Goal: Transaction & Acquisition: Purchase product/service

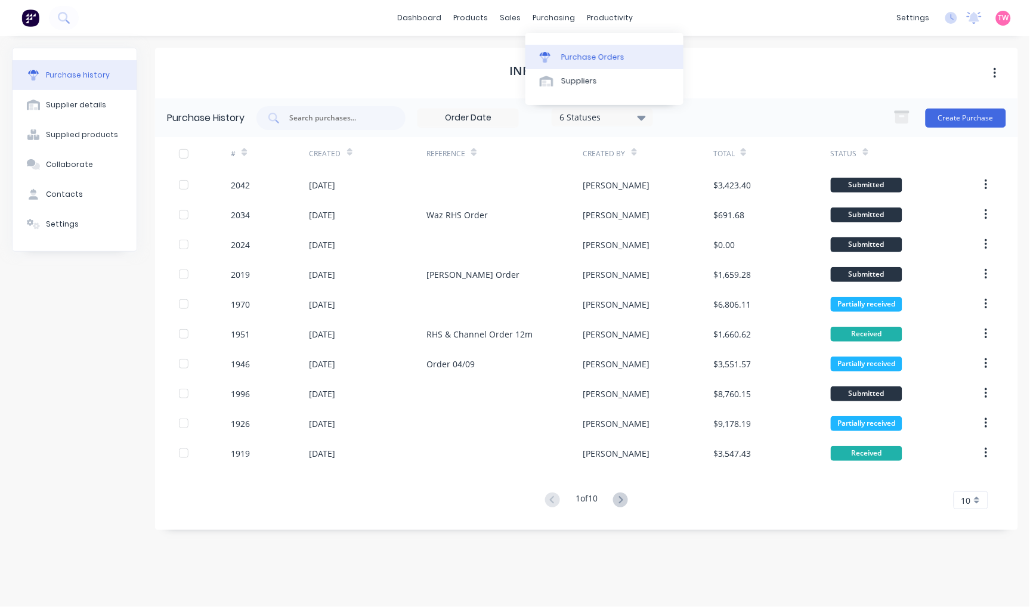
click at [583, 57] on div "Purchase Orders" at bounding box center [592, 57] width 63 height 11
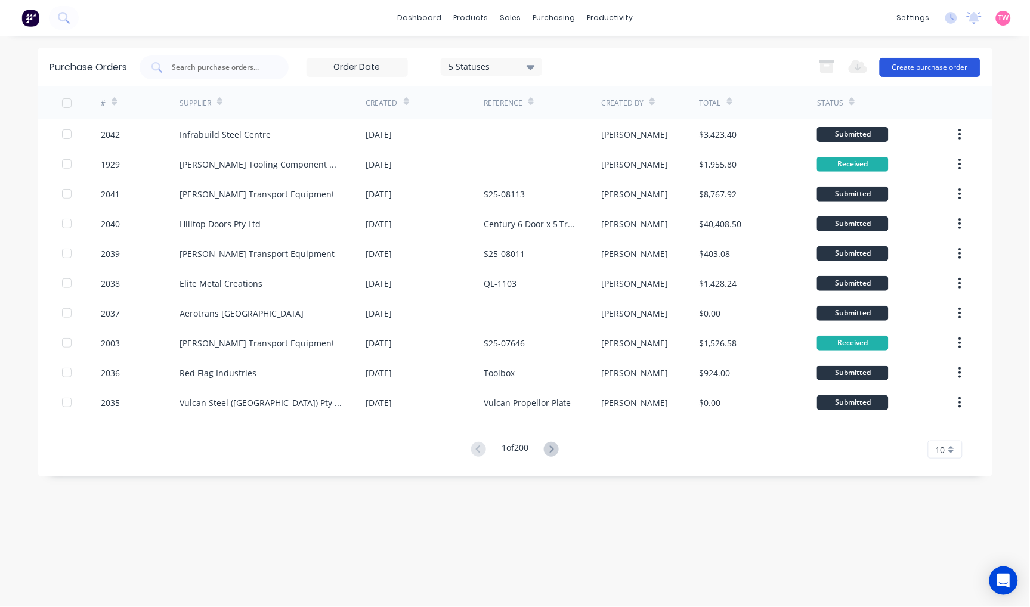
click at [915, 66] on button "Create purchase order" at bounding box center [930, 67] width 101 height 19
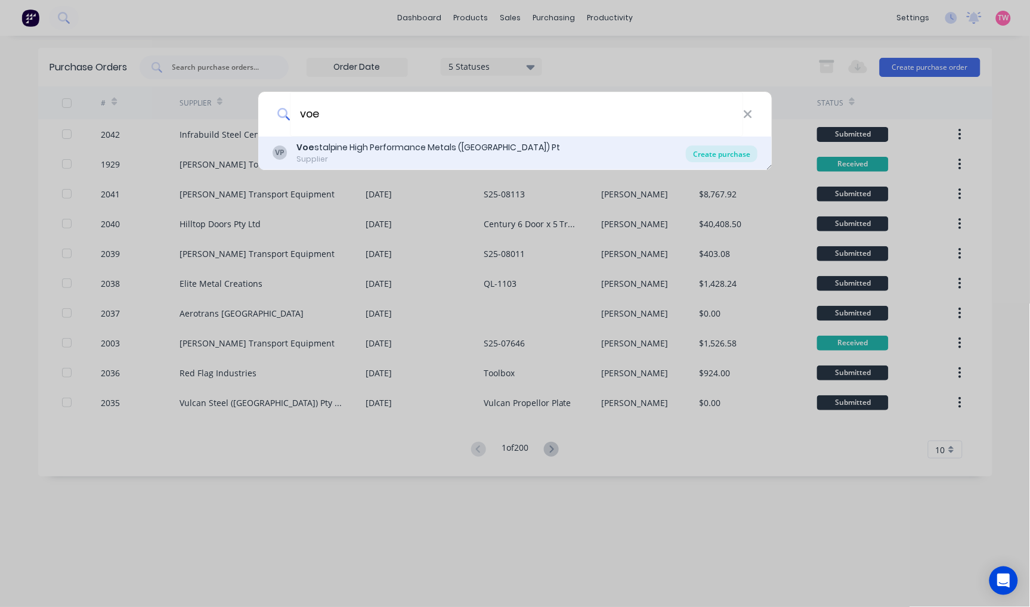
type input "voe"
click at [730, 149] on div "Create purchase" at bounding box center [722, 154] width 72 height 17
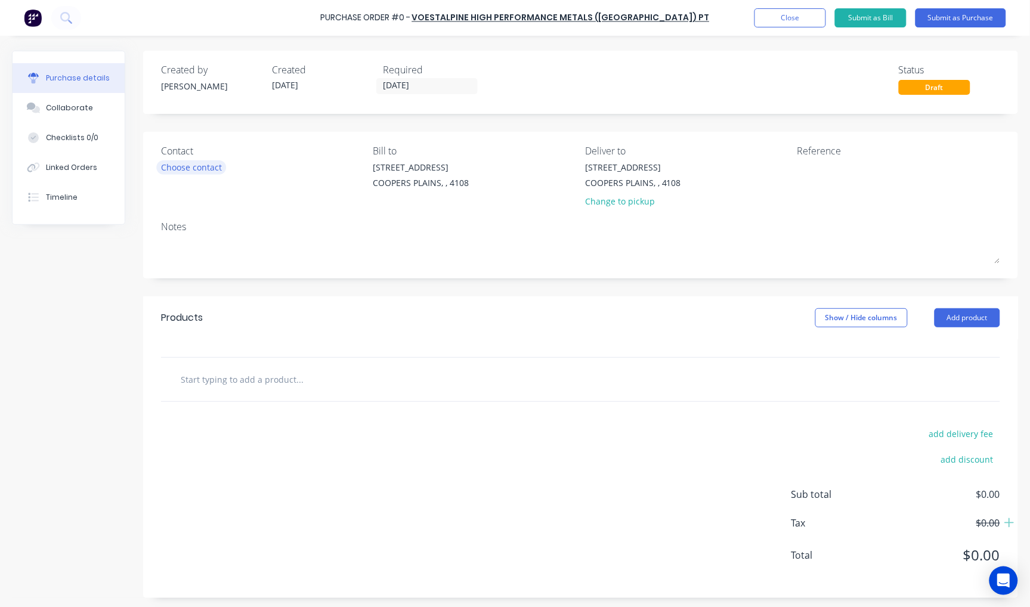
click at [208, 167] on div "Choose contact" at bounding box center [191, 167] width 61 height 13
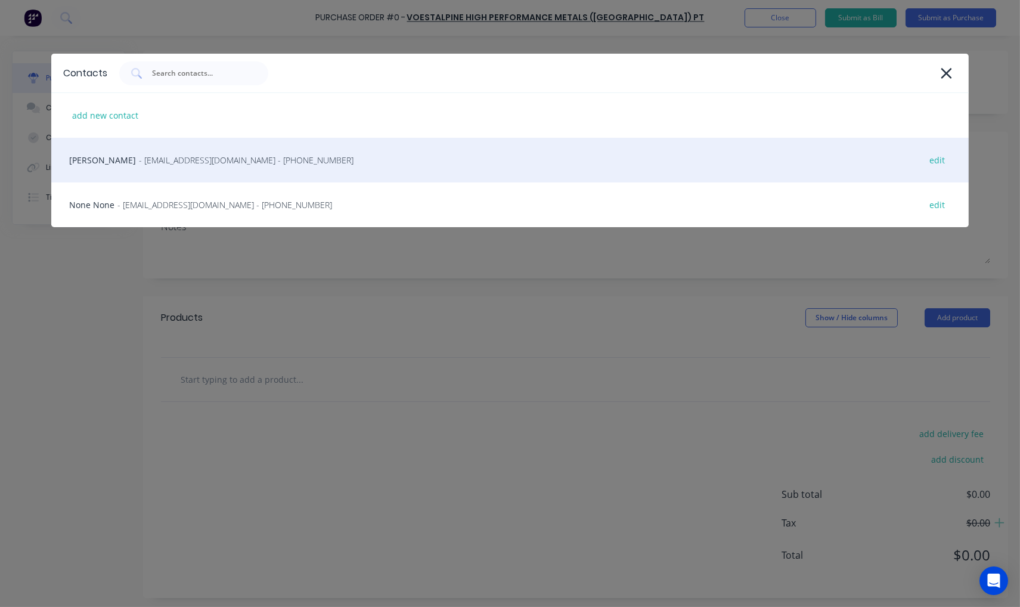
click at [257, 158] on span "- [EMAIL_ADDRESS][DOMAIN_NAME] - [PHONE_NUMBER]" at bounding box center [246, 160] width 215 height 13
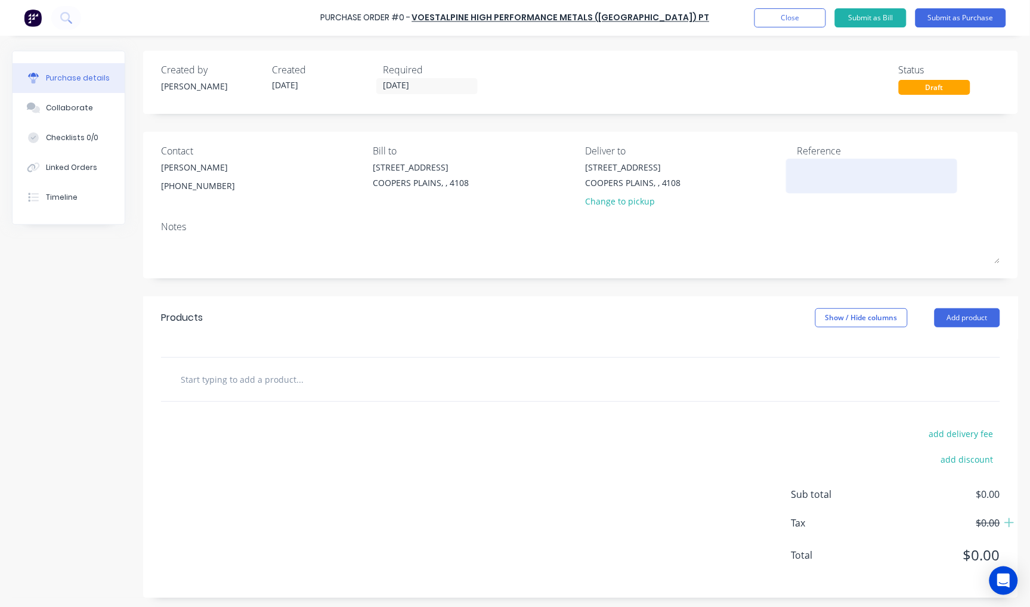
click at [813, 174] on textarea at bounding box center [871, 174] width 149 height 27
type textarea "B"
type textarea "HollowBar - [PERSON_NAME]"
type textarea "x"
type textarea "HollowBar - [PERSON_NAME]"
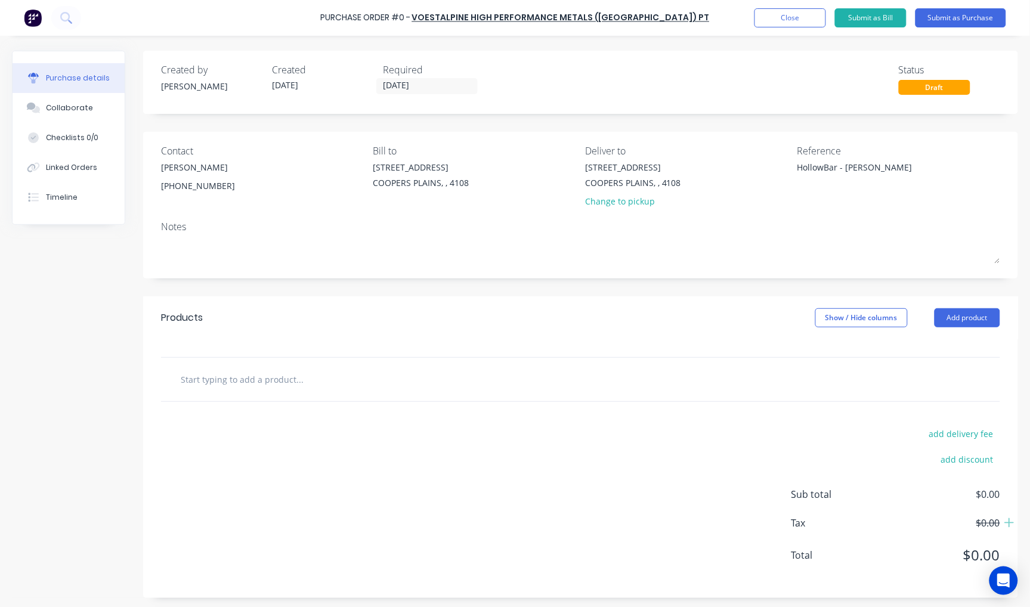
click at [216, 370] on input "text" at bounding box center [299, 379] width 239 height 24
type textarea "x"
type input "4"
type textarea "x"
type input "41"
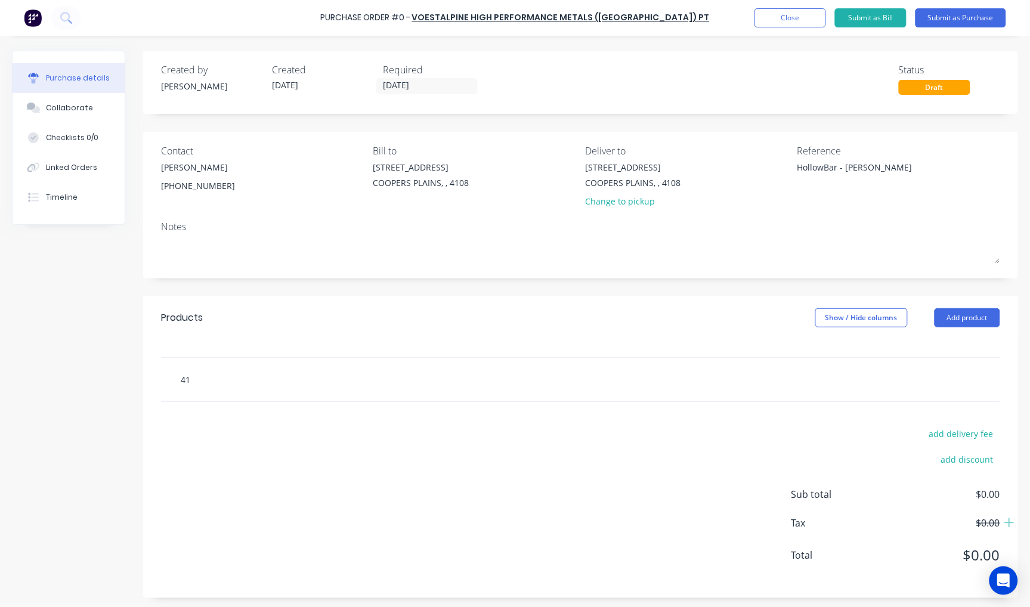
type textarea "x"
type input "414"
type textarea "x"
type input "4140"
type textarea "x"
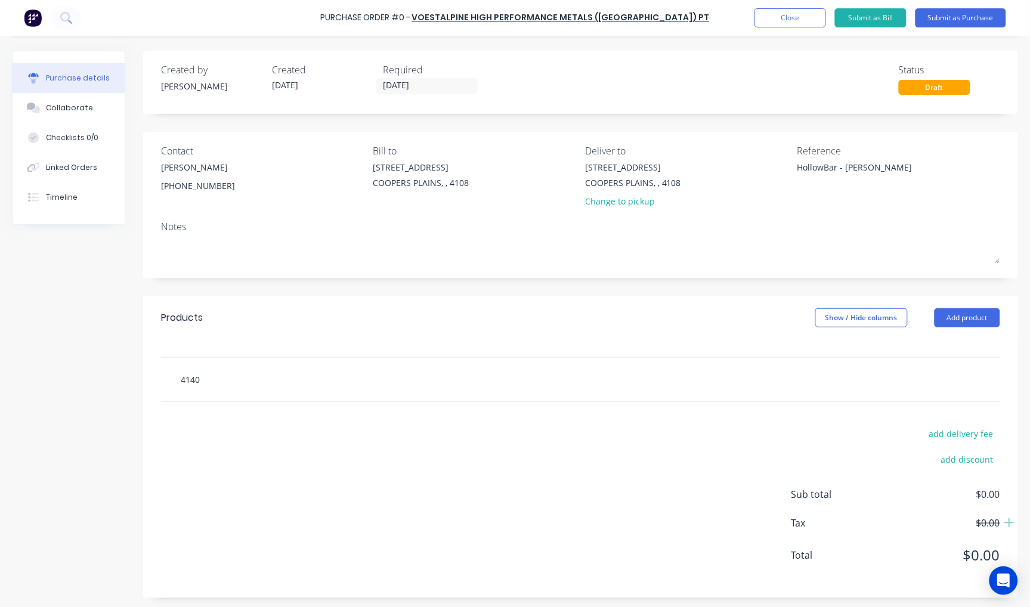
type input "4140"
type textarea "x"
type input "4140 H"
type textarea "x"
type input "4140 HT"
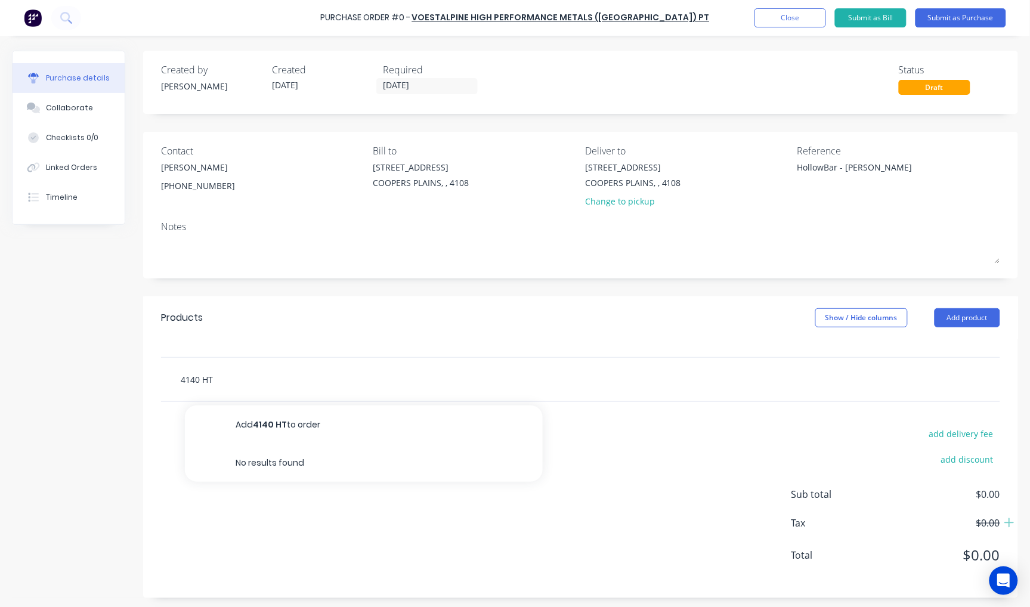
type textarea "x"
type input "4140 HT"
type textarea "x"
type input "4140 HT A"
type textarea "x"
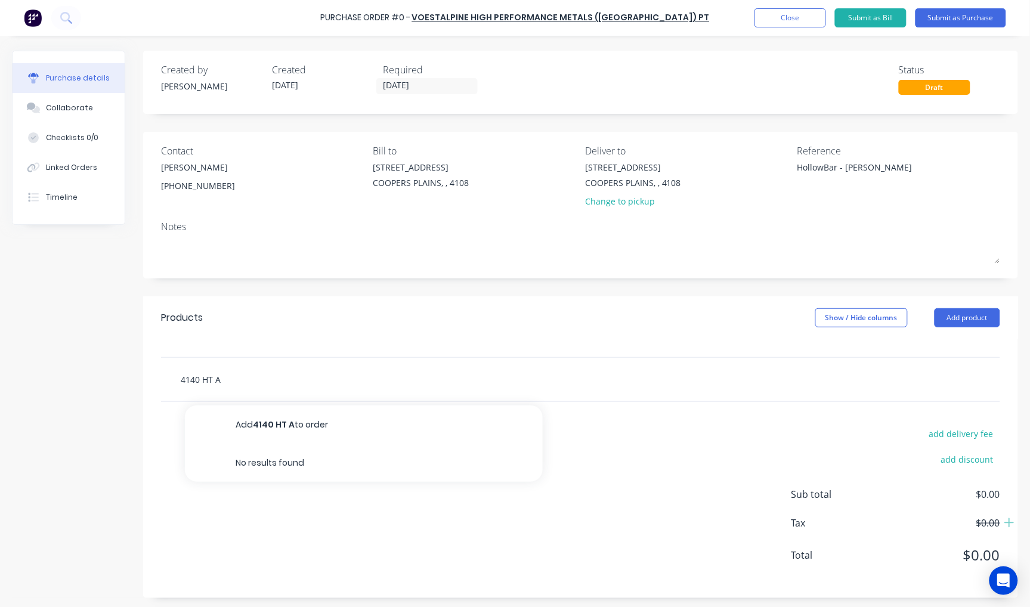
type input "4140 HT AI"
type textarea "x"
type input "4140 HT AIS"
type textarea "x"
type input "4140 HT AISI"
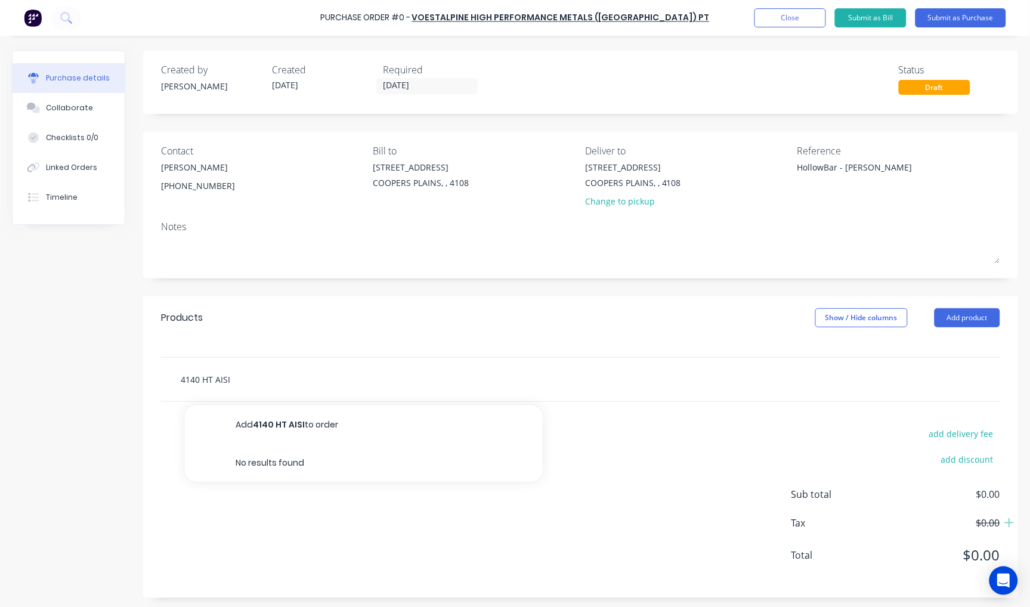
type textarea "x"
type input "4140 HT AISI"
type textarea "x"
type input "4140 HT AISI H"
type textarea "x"
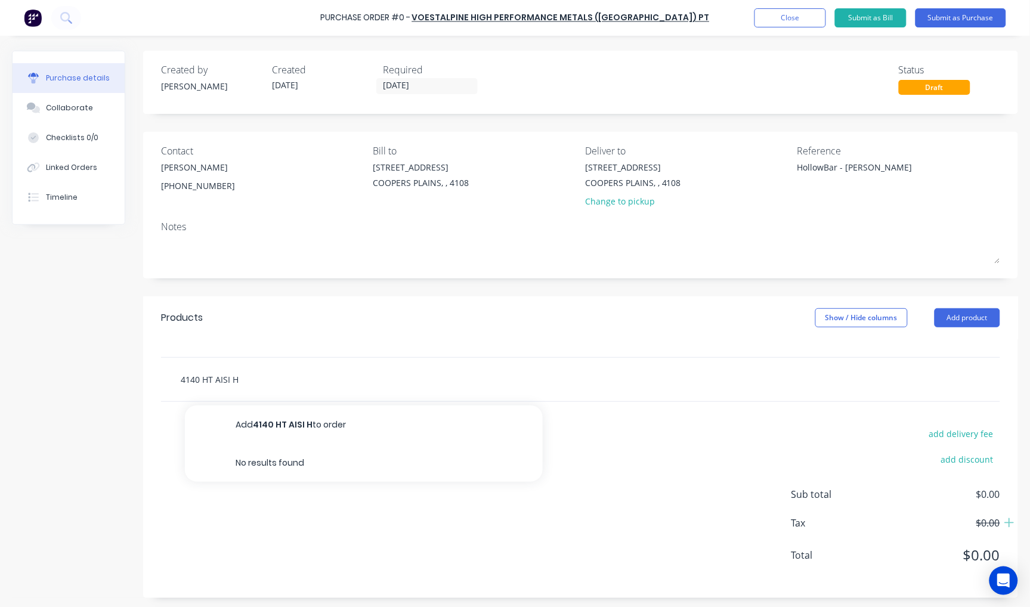
type input "4140 HT AISI HO"
type textarea "x"
type input "4140 HT AISI HOL"
type textarea "x"
type input "4140 HT AISI [PERSON_NAME]"
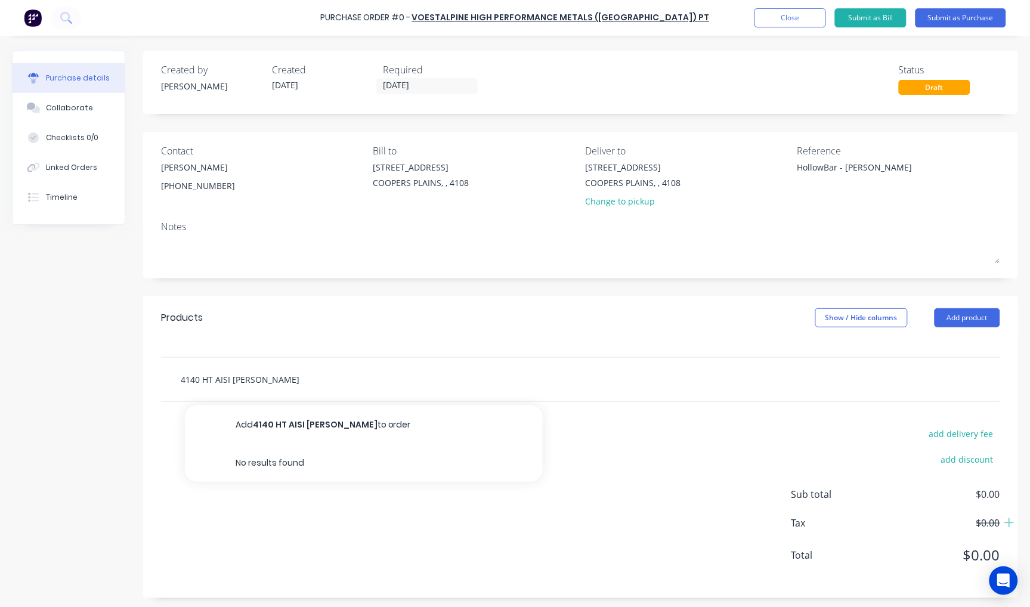
type textarea "x"
type input "4140 HT [PERSON_NAME]"
type textarea "x"
type input "4140 HT AISI HOLLOW"
type textarea "x"
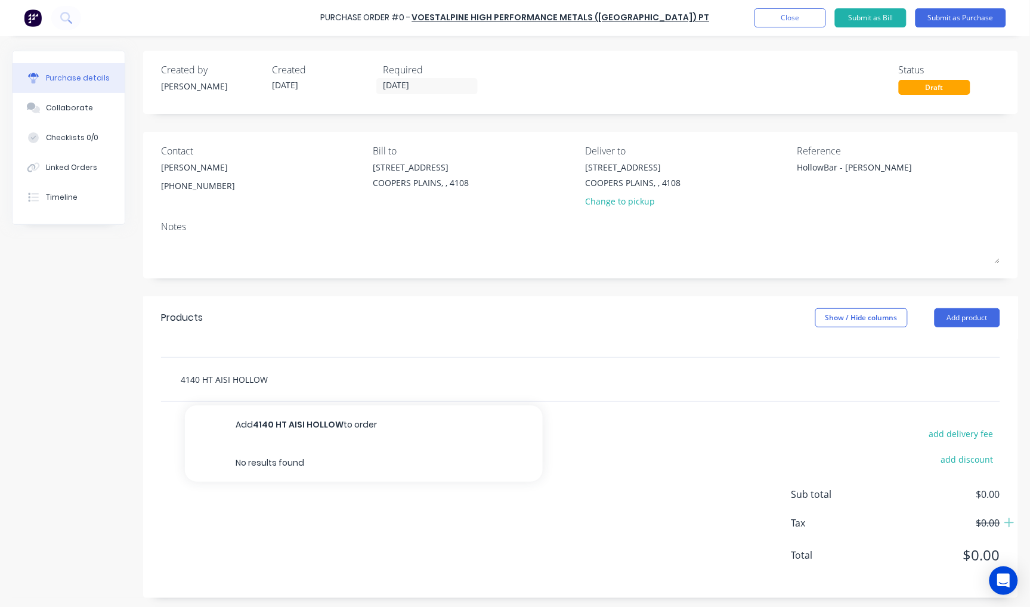
type input "4140 HT AISI HOLLOWB"
type textarea "x"
type input "4140 HT AISI HOLLOWBA"
type textarea "x"
type input "4140 HT AISI HOLLOWBAR"
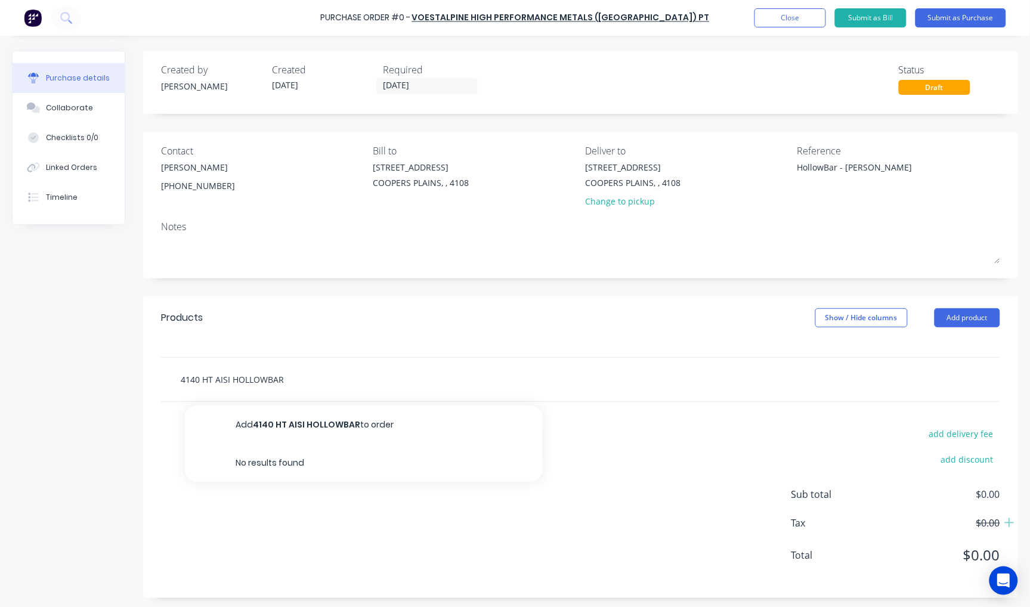
type textarea "x"
type input "4140 HT AISI HOLLOWBAR"
type textarea "x"
type input "4140 HT AISI HOLLOWBAR"
type textarea "x"
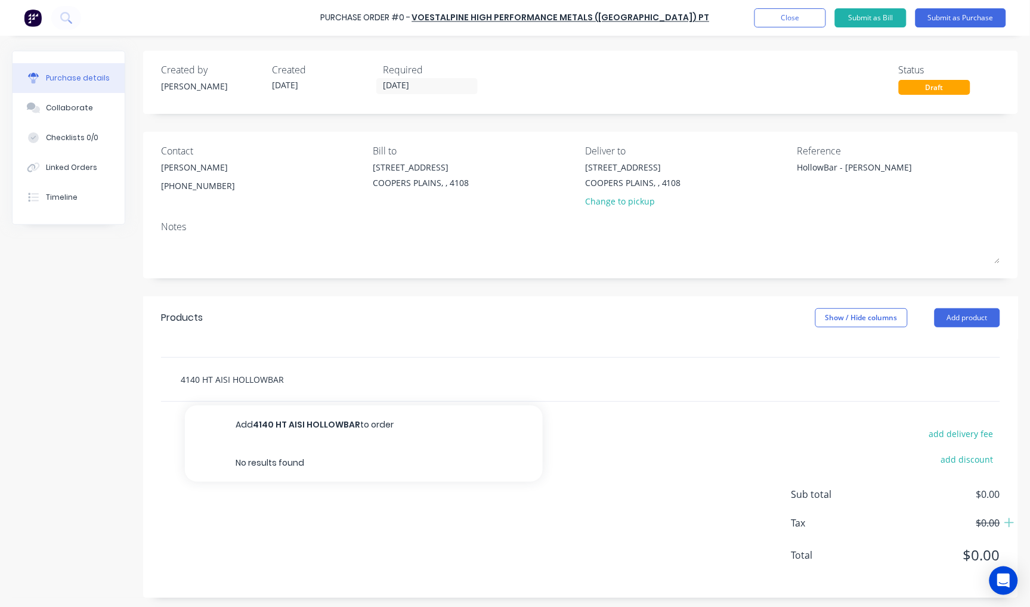
type input "4140 HT AISI HOLLOWBA"
type textarea "x"
type input "4140 HT AISI HOLLOWB"
type textarea "x"
type input "4140 HT AISI HOLLOW"
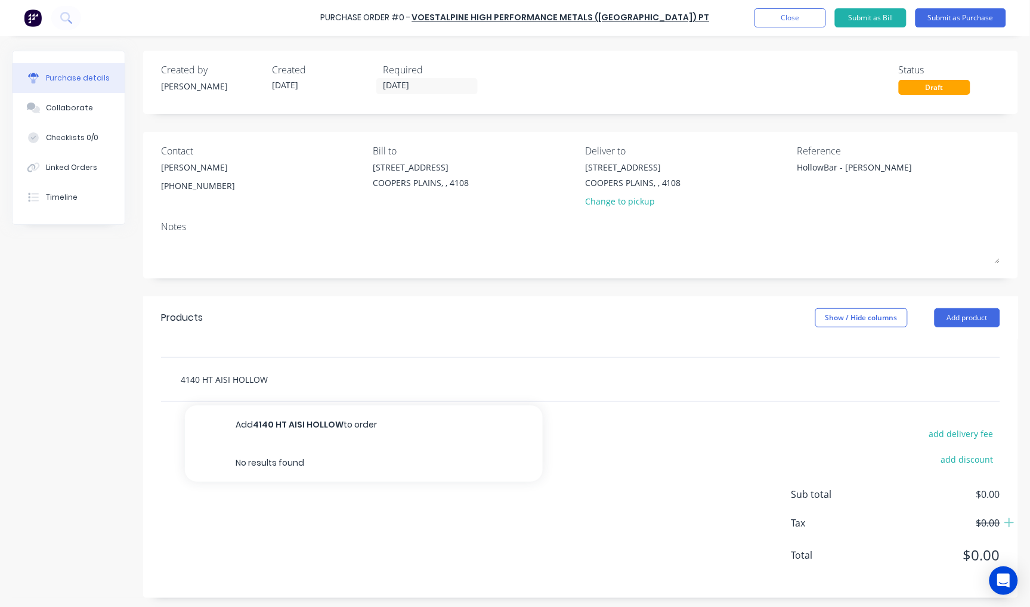
type textarea "x"
type input "4140 HT [PERSON_NAME]"
type textarea "x"
type input "4140 HT AISI HOLLOW"
type textarea "x"
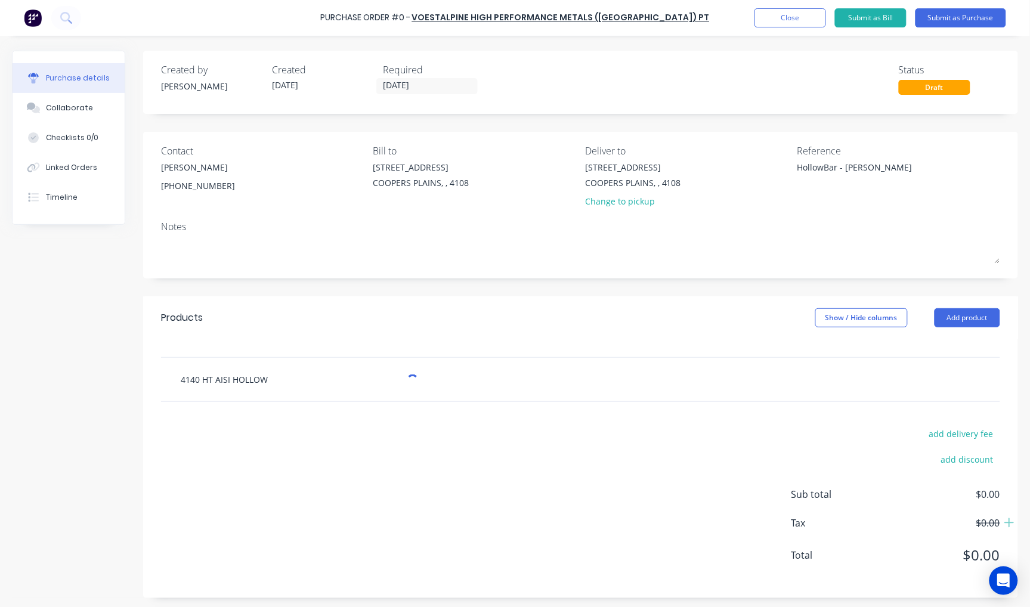
type input "4140 HT AISI HOLLOW"
type textarea "x"
type input "4140 HT AISI HOLLOW B"
type textarea "x"
type input "4140 HT AISI HOLLOW BA"
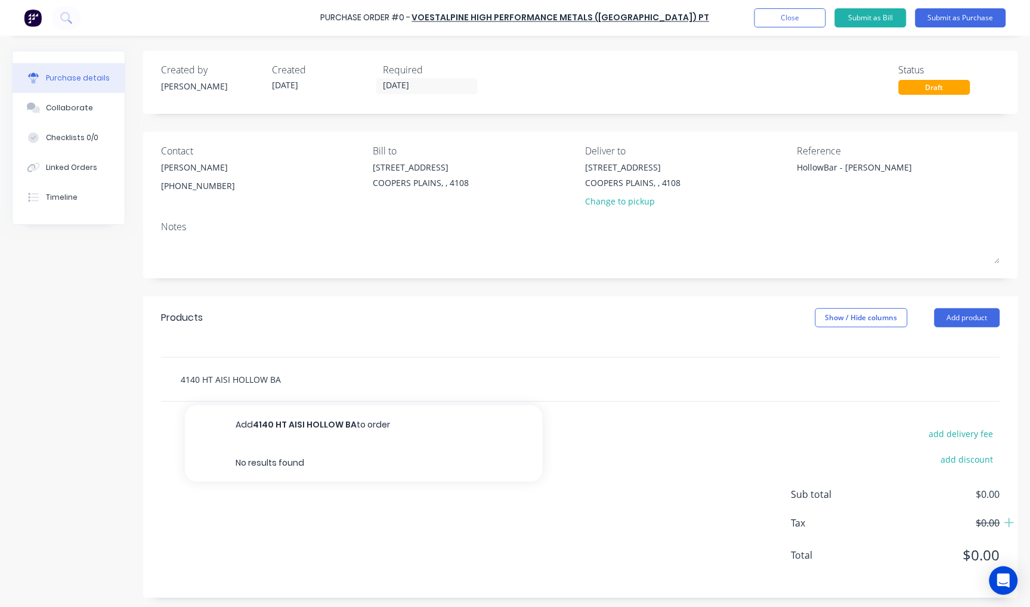
type textarea "x"
type input "4140 HT AISI HOLLOW BAR"
type textarea "x"
type input "4140 HT AISI HOLLOW BAR"
type textarea "x"
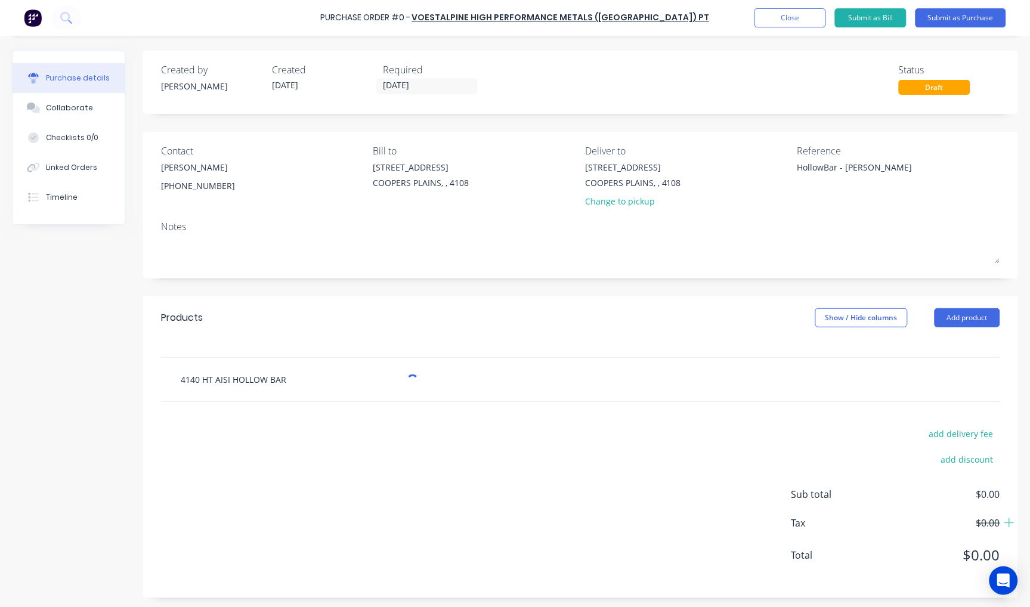
type input "4140 HT AISI HOLLOW BAR B"
type textarea "x"
type input "4140 HT AISI HOLLOW BAR BL"
type textarea "x"
type input "4140 HT AISI HOLLOW BAR BLA"
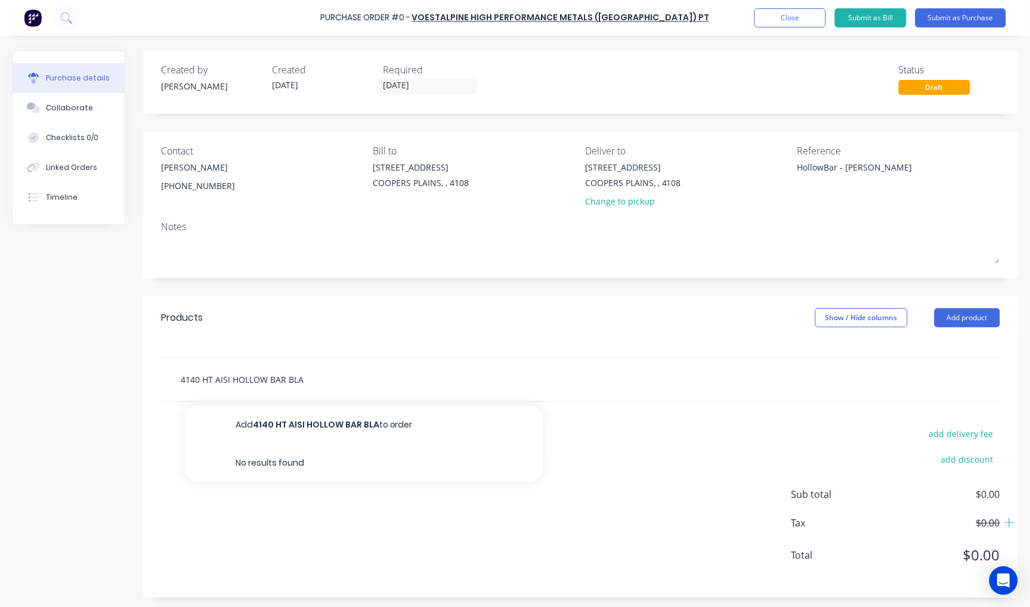
type textarea "x"
type input "4140 HT AISI HOLLOW BAR BLAC"
type textarea "x"
type input "4140 HT AISI HOLLOW BAR BLACK"
type textarea "x"
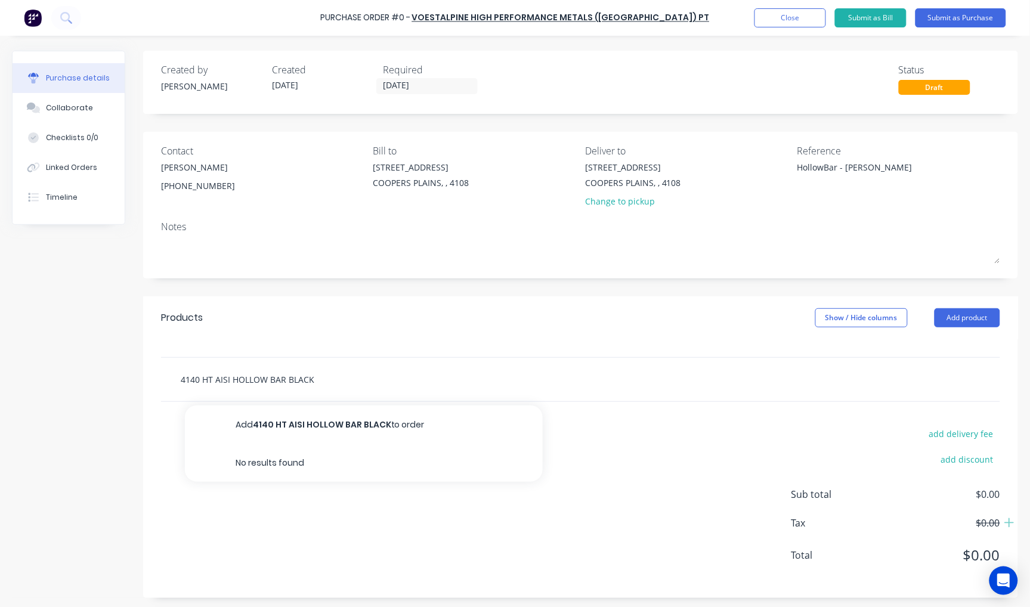
type input "4140 HT AISI HOLLOW BAR BLACK"
type textarea "x"
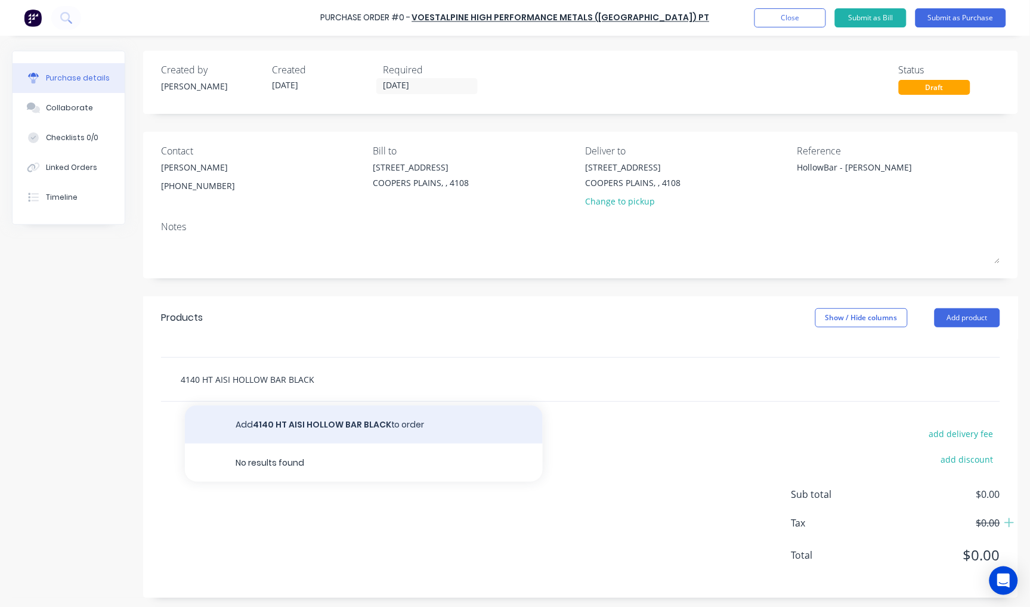
type input "4140 HT AISI HOLLOW BAR BLACK"
click at [380, 430] on button "Add 4140 HT AISI HOLLOW BAR BLACK to order" at bounding box center [364, 425] width 358 height 38
type textarea "x"
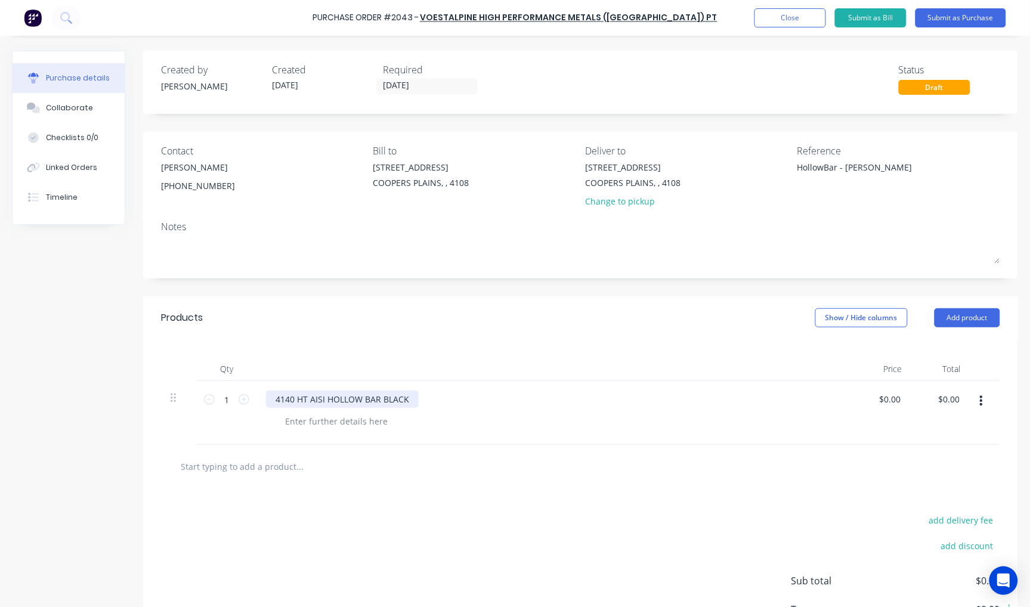
type textarea "x"
click at [413, 398] on div "4140 HT AISI HOLLOW BAR BLACK" at bounding box center [342, 399] width 153 height 17
type textarea "x"
click at [348, 424] on div at bounding box center [337, 421] width 122 height 17
click at [365, 396] on div "4140 HT AISI HOLLOW BAR BLACK 6.0M LENGTH" at bounding box center [370, 399] width 209 height 17
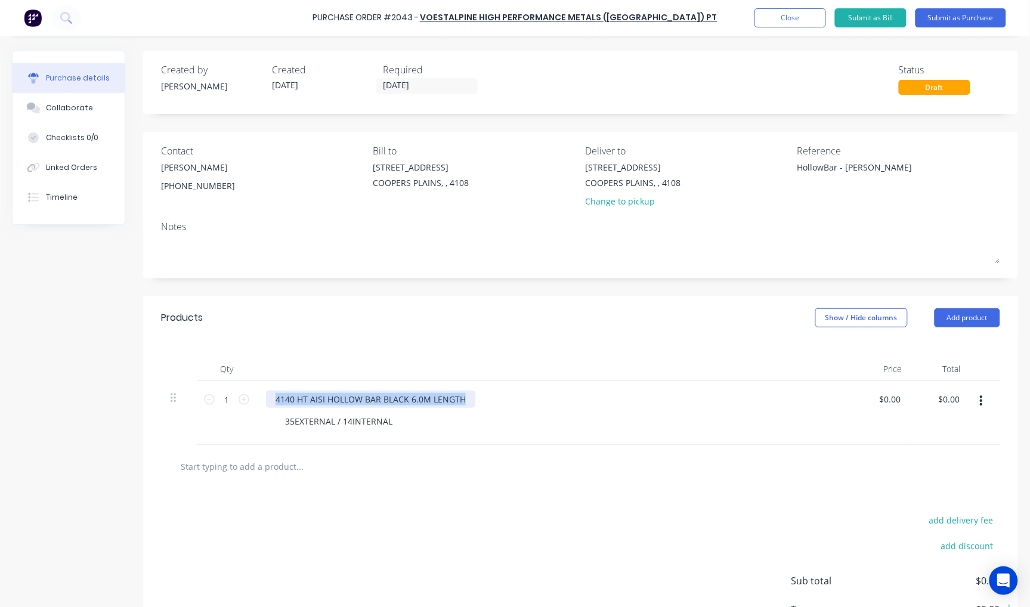
drag, startPoint x: 465, startPoint y: 401, endPoint x: 274, endPoint y: 398, distance: 190.9
click at [274, 398] on div "4140 HT AISI HOLLOW BAR BLACK 6.0M LENGTH" at bounding box center [370, 399] width 209 height 17
copy div "4140 HT AISI HOLLOW BAR BLACK 6.0M LENGTH"
click at [272, 466] on input "text" at bounding box center [299, 466] width 239 height 24
paste input "4140 HT AISI HOLLOW BAR BLACK 6.0M LENGTH"
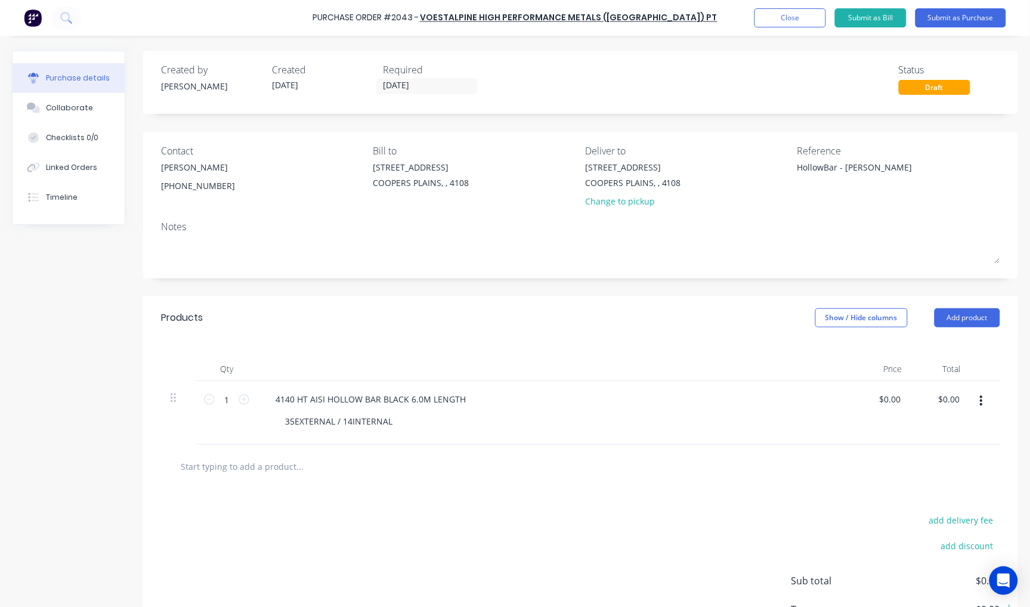
type textarea "x"
type input "4140 HT AISI HOLLOW BAR BLACK 6.0M LENGTH"
type textarea "x"
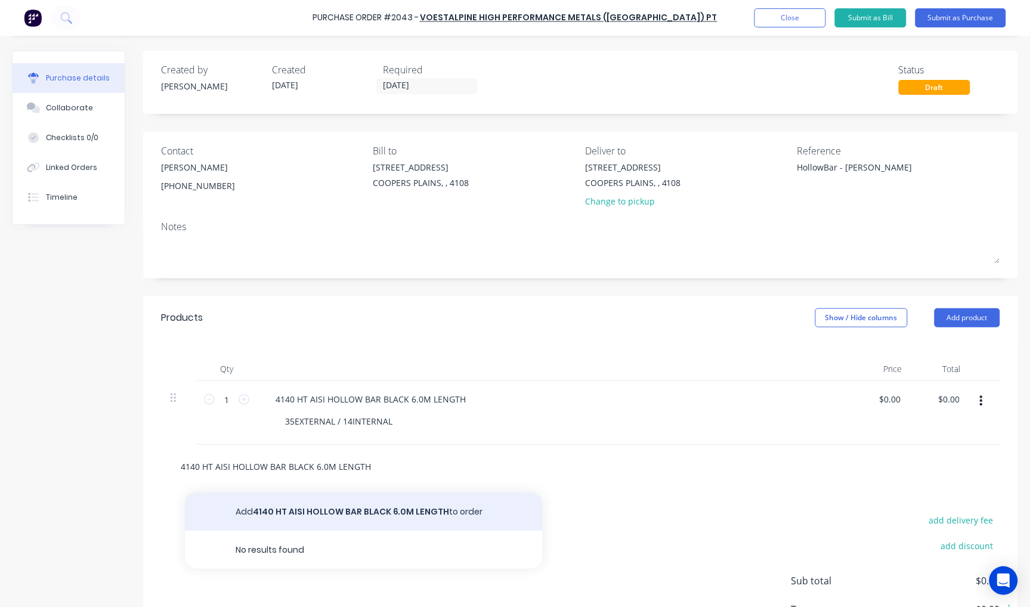
type input "4140 HT AISI HOLLOW BAR BLACK 6.0M LENGTH"
click at [332, 518] on button "Add 4140 HT AISI HOLLOW BAR BLACK 6.0M LENGTH to order" at bounding box center [364, 512] width 358 height 38
type textarea "x"
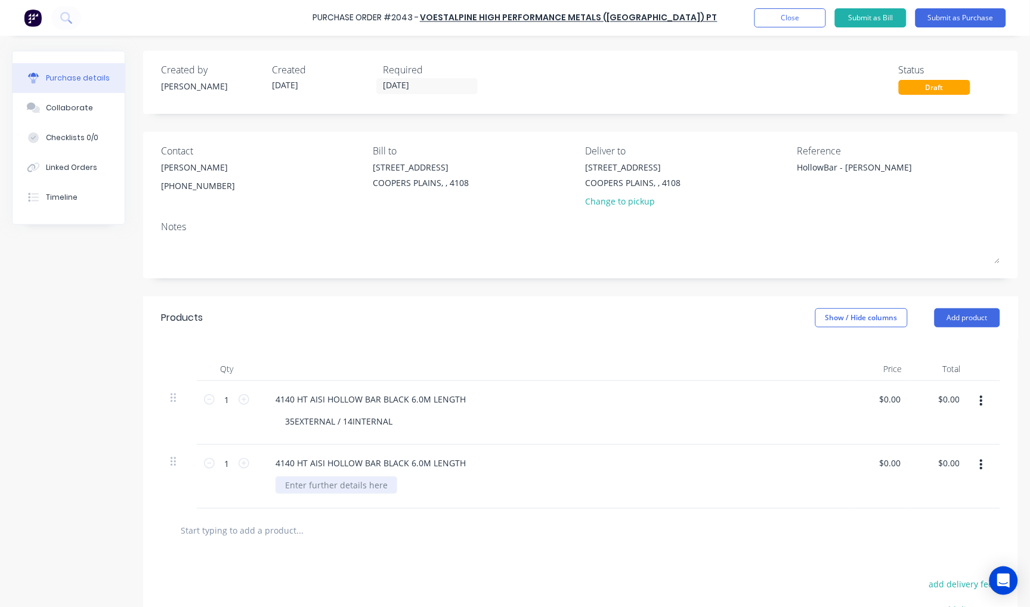
type textarea "x"
click at [317, 484] on div at bounding box center [337, 485] width 122 height 17
click at [350, 484] on div "45EXTERNAL / 18INTERNAL" at bounding box center [339, 485] width 126 height 17
click at [352, 422] on div "35EXTERNAL / 14INTERNAL" at bounding box center [339, 421] width 126 height 17
click at [295, 418] on div "35EXTERNAL / 14 INTERNAL" at bounding box center [340, 421] width 129 height 17
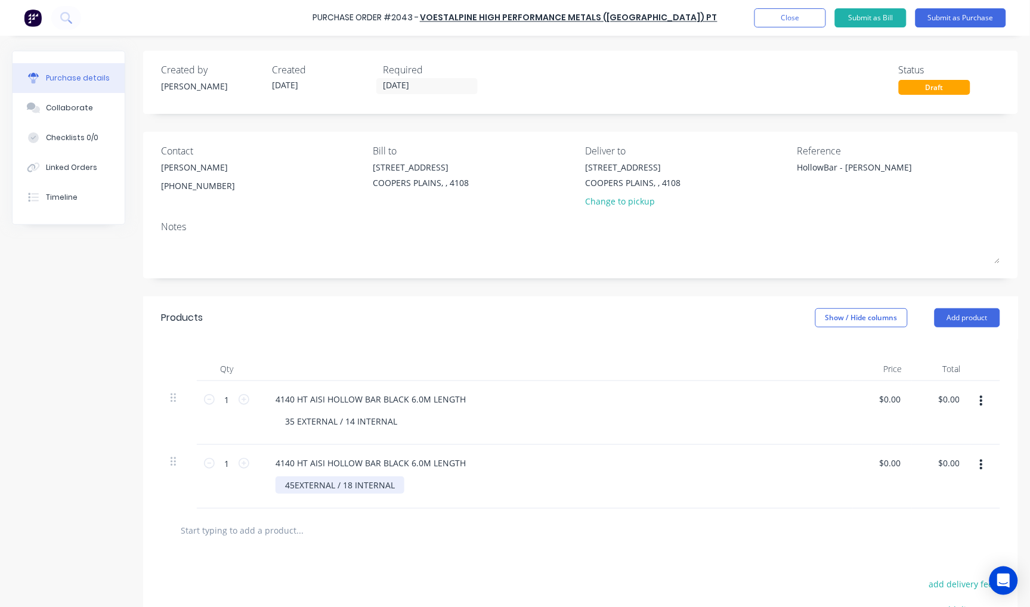
click at [295, 482] on div "45EXTERNAL / 18 INTERNAL" at bounding box center [340, 485] width 129 height 17
click at [961, 19] on button "Submit as Purchase" at bounding box center [960, 17] width 91 height 19
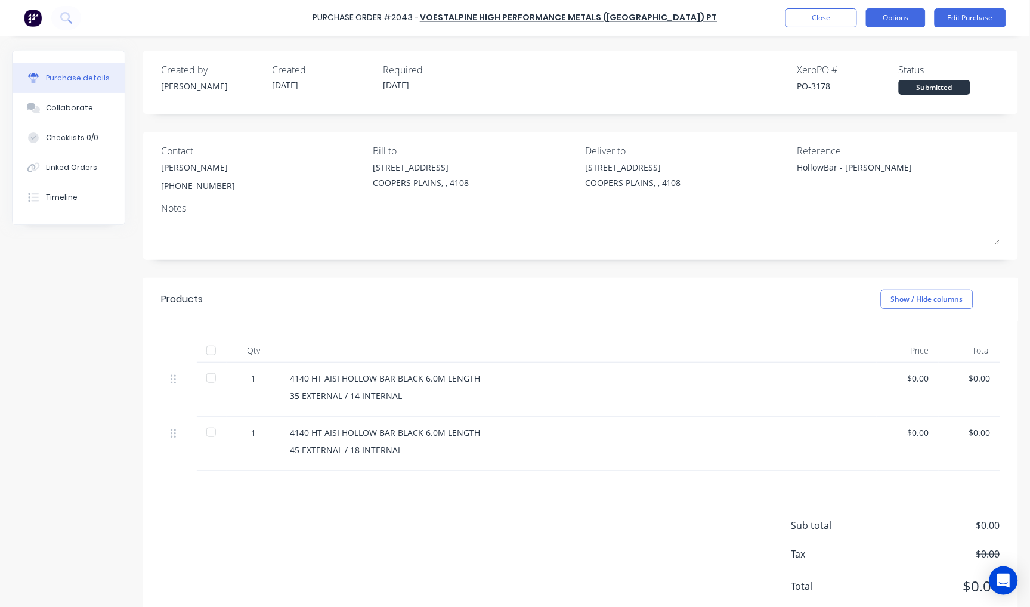
click at [910, 15] on button "Options" at bounding box center [896, 17] width 60 height 19
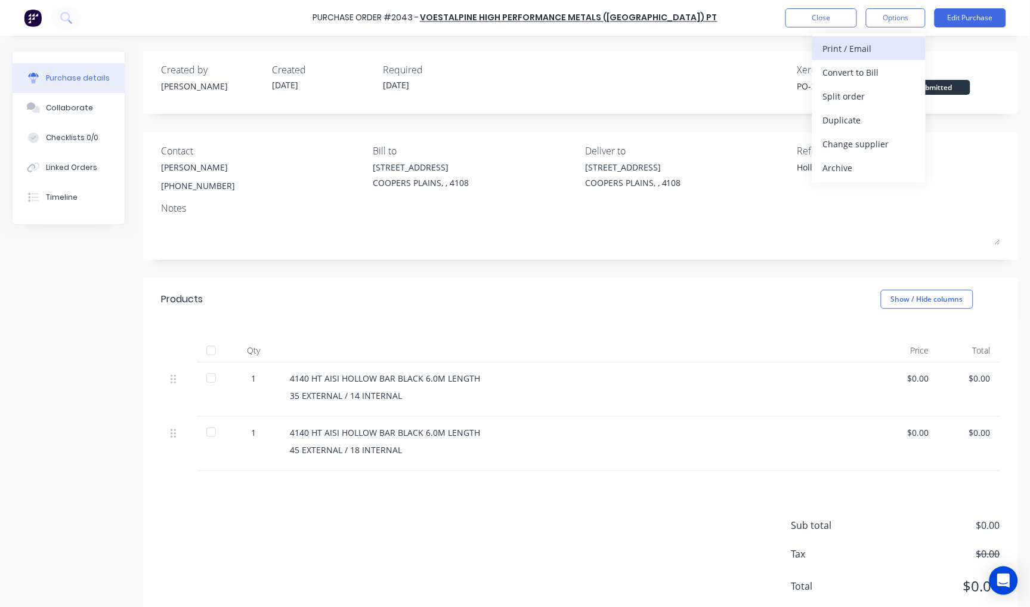
click at [874, 43] on div "Print / Email" at bounding box center [869, 48] width 92 height 17
click at [869, 69] on div "With pricing" at bounding box center [869, 72] width 92 height 17
type textarea "x"
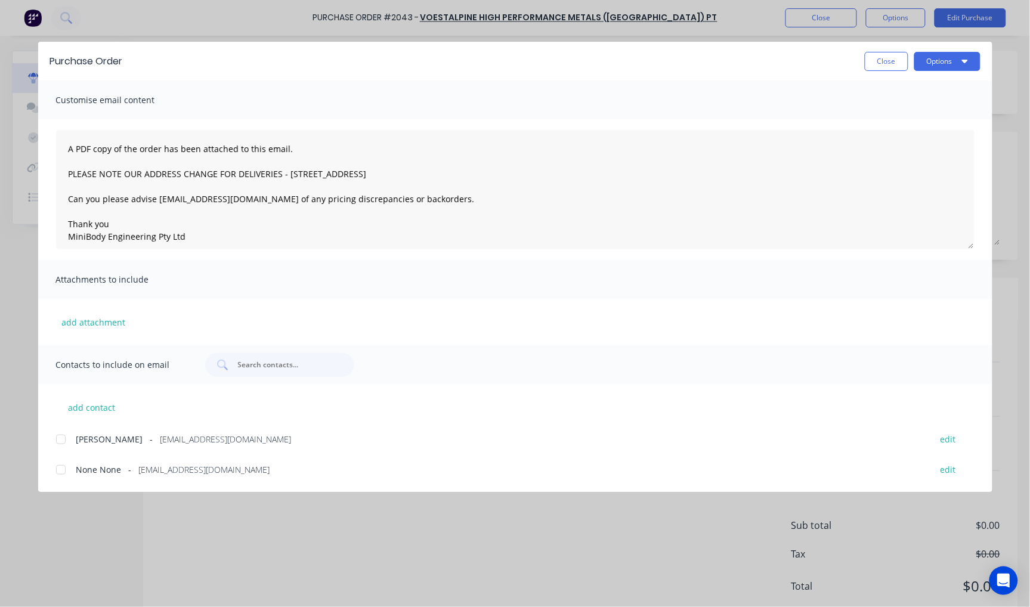
click at [61, 440] on div at bounding box center [61, 440] width 24 height 24
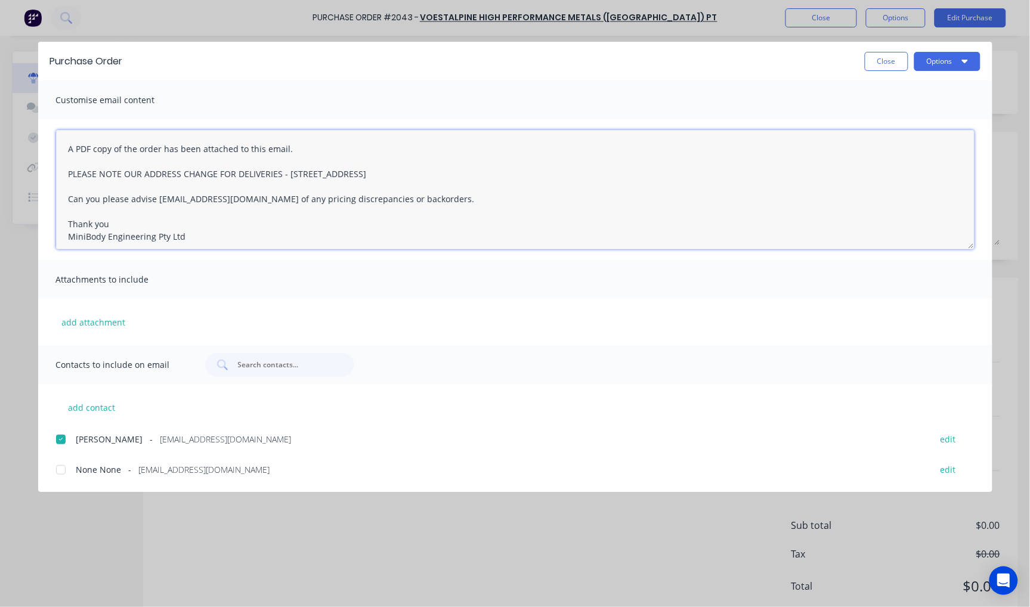
click at [62, 146] on textarea "A PDF copy of the order has been attached to this email. PLEASE NOTE OUR ADDRES…" at bounding box center [515, 189] width 918 height 119
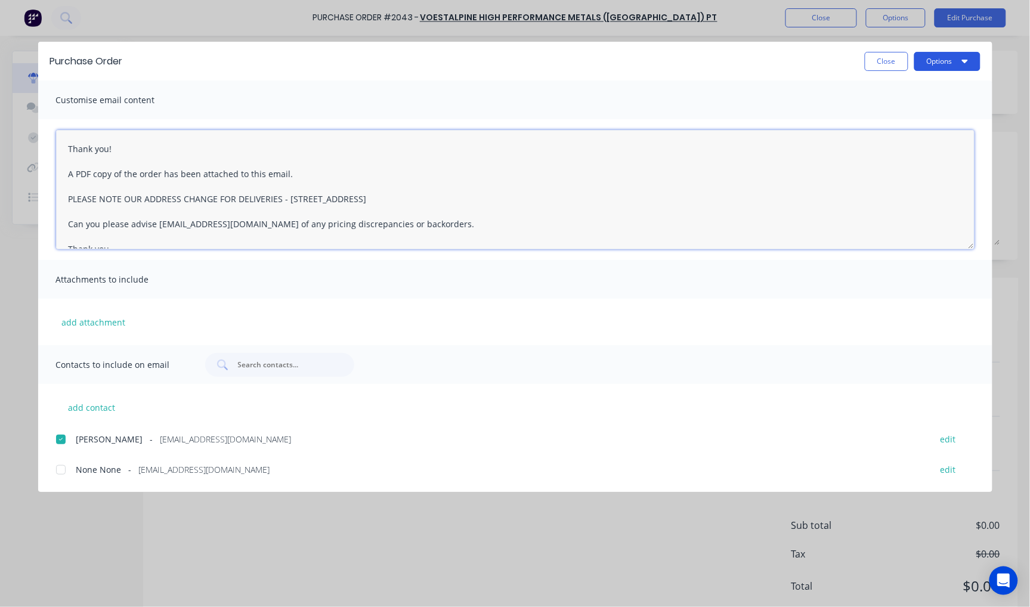
type textarea "Thank you! A PDF copy of the order has been attached to this email. PLEASE NOTE…"
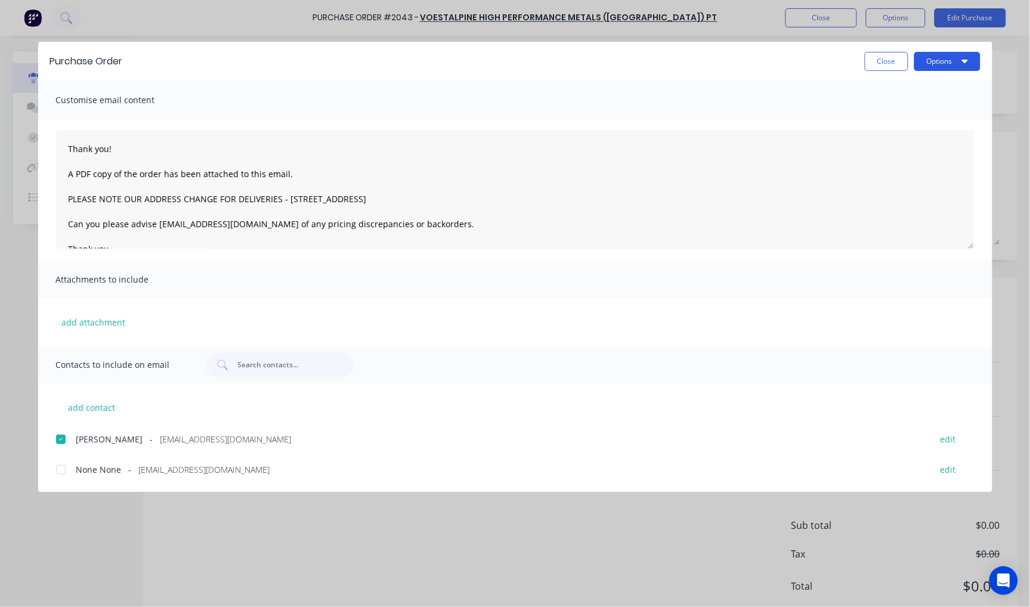
click at [954, 66] on button "Options" at bounding box center [947, 61] width 66 height 19
click at [896, 131] on div "Email" at bounding box center [924, 139] width 92 height 17
click at [874, 64] on button "Close" at bounding box center [887, 61] width 44 height 19
type textarea "x"
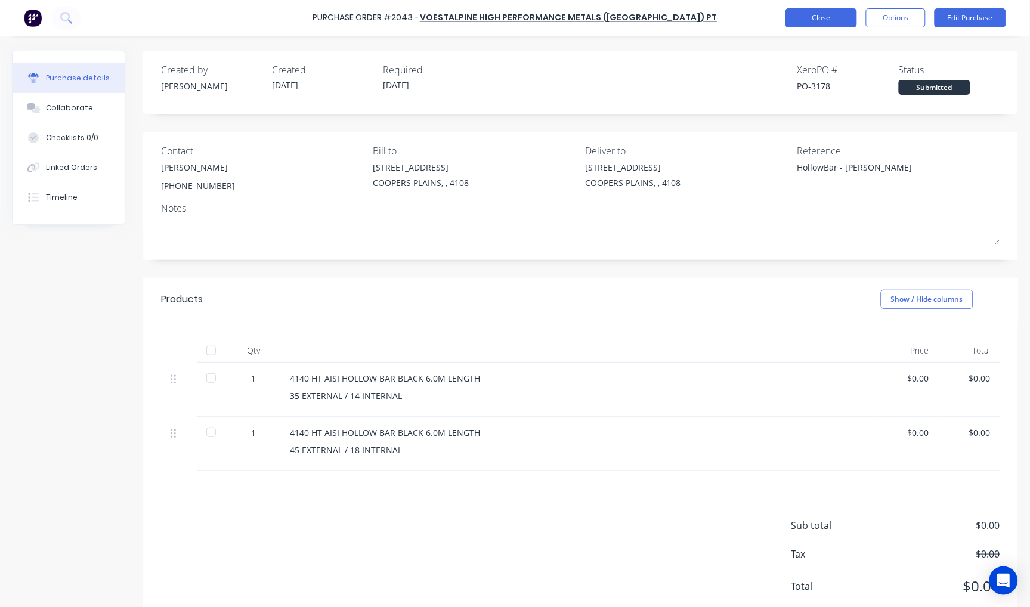
click at [847, 14] on button "Close" at bounding box center [821, 17] width 72 height 19
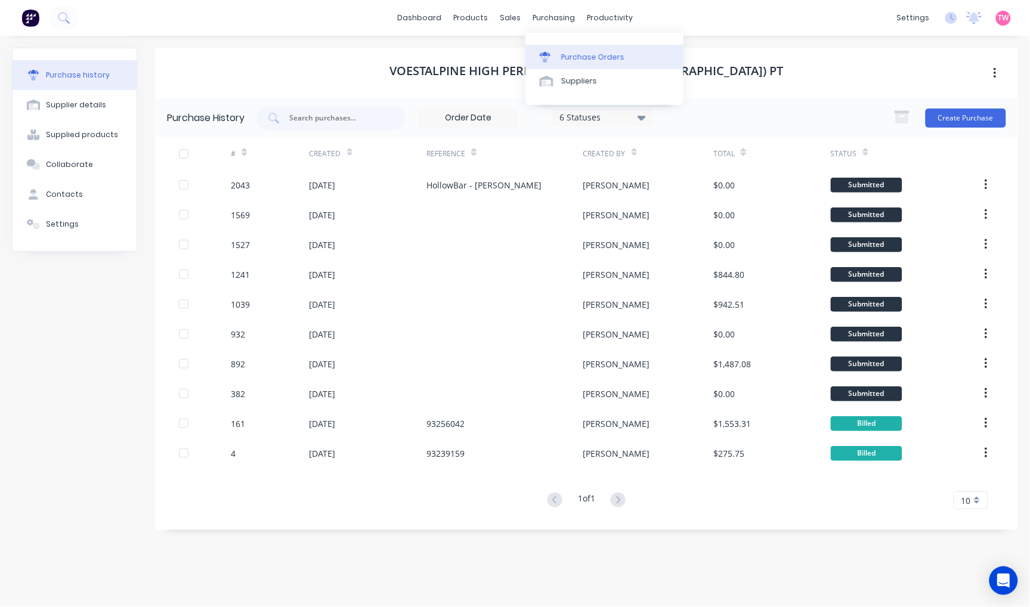
click at [576, 52] on div "Purchase Orders" at bounding box center [592, 57] width 63 height 11
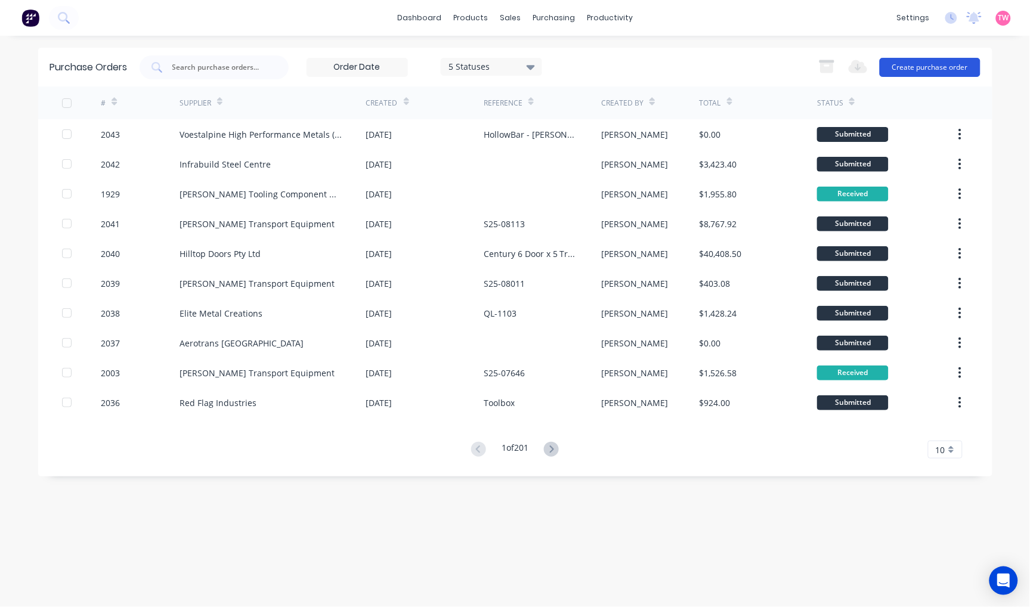
click at [923, 67] on button "Create purchase order" at bounding box center [930, 67] width 101 height 19
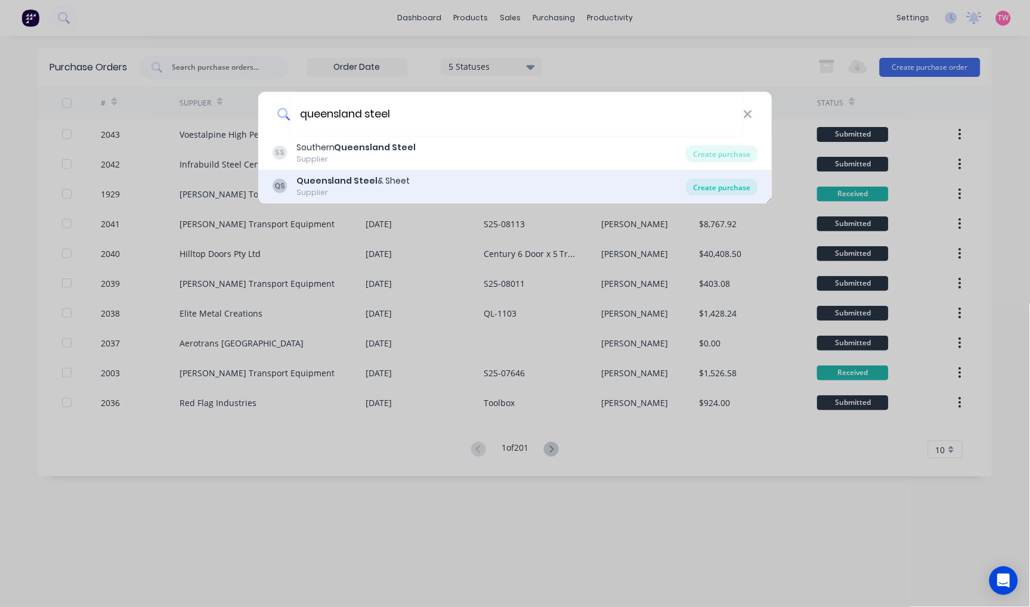
type input "queensland steel"
click at [724, 188] on div "Create purchase" at bounding box center [722, 187] width 72 height 17
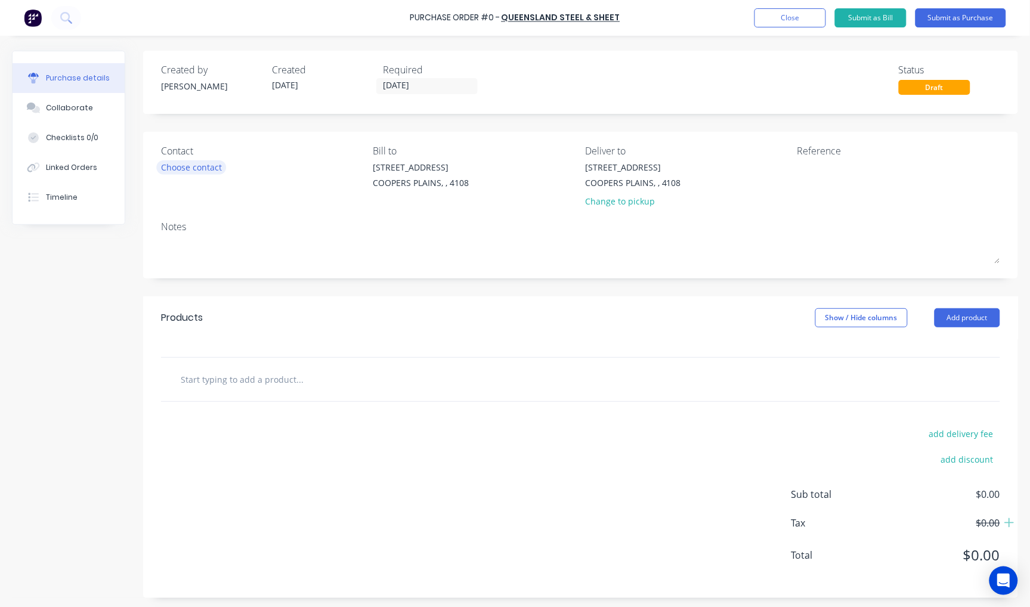
click at [169, 166] on div "Choose contact" at bounding box center [191, 167] width 61 height 13
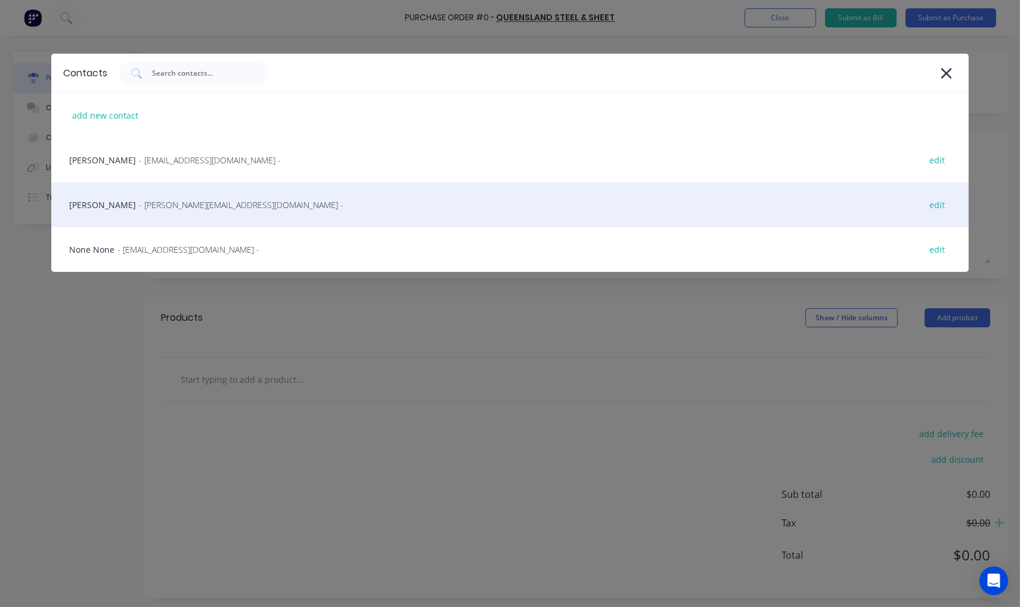
click at [159, 199] on span "- [PERSON_NAME][EMAIL_ADDRESS][DOMAIN_NAME] -" at bounding box center [241, 205] width 205 height 13
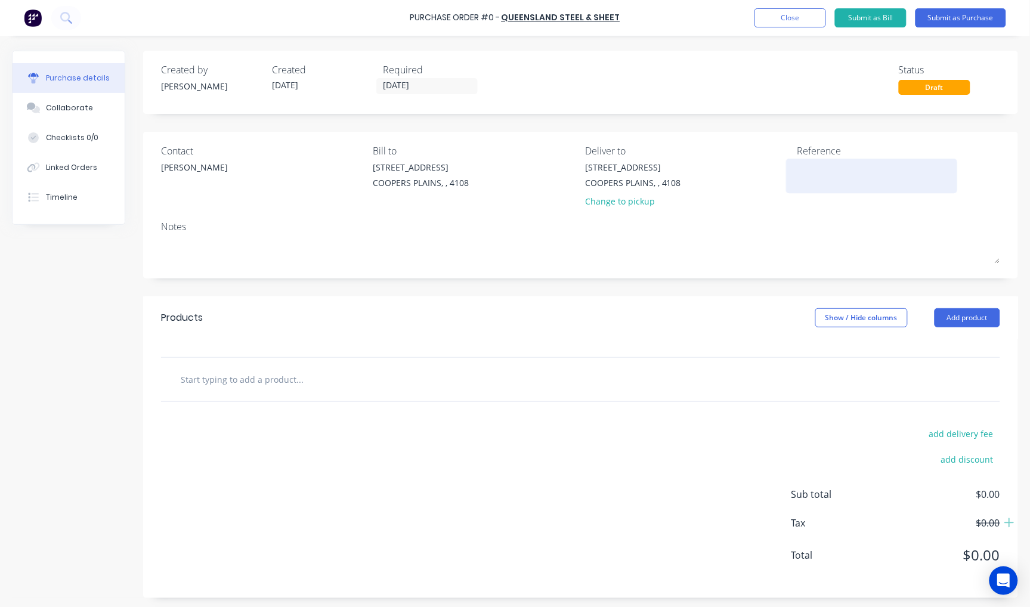
click at [844, 175] on textarea at bounding box center [871, 174] width 149 height 27
type textarea "Sheet"
type textarea "x"
type textarea "Sheet O"
type textarea "x"
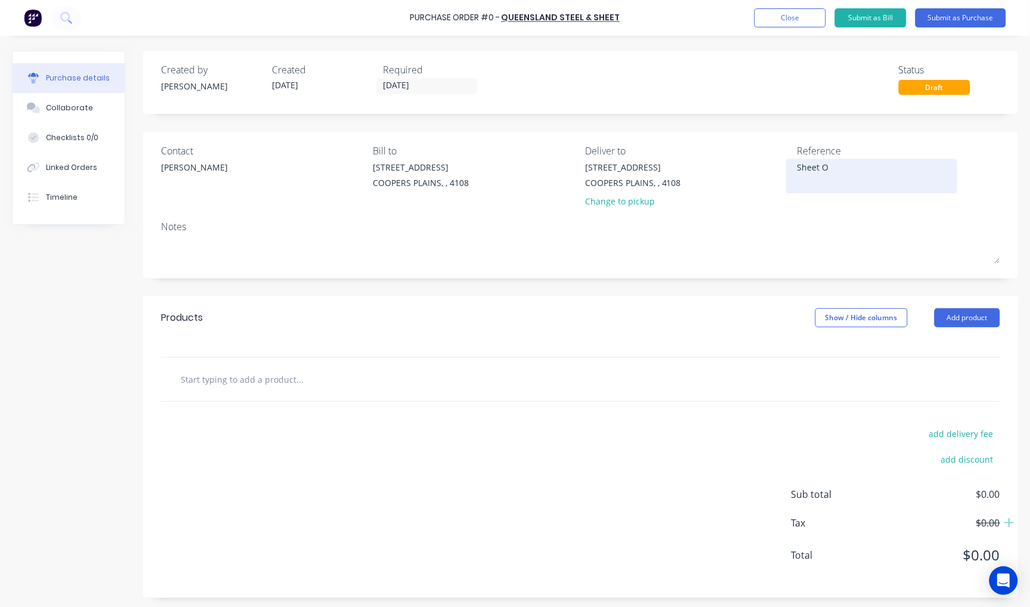
type textarea "Sheet Or"
type textarea "x"
type textarea "Sheet Ord"
type textarea "x"
type textarea "Sheet Orde"
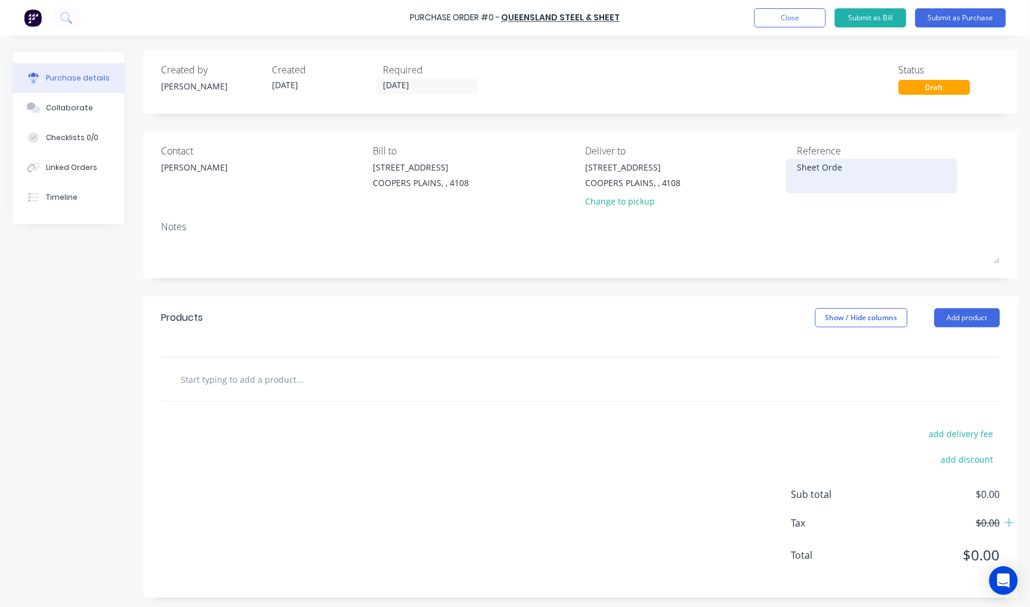
type textarea "x"
type textarea "Sheet Order"
type textarea "x"
type textarea "Sheet Order"
click at [239, 389] on input "text" at bounding box center [299, 379] width 239 height 24
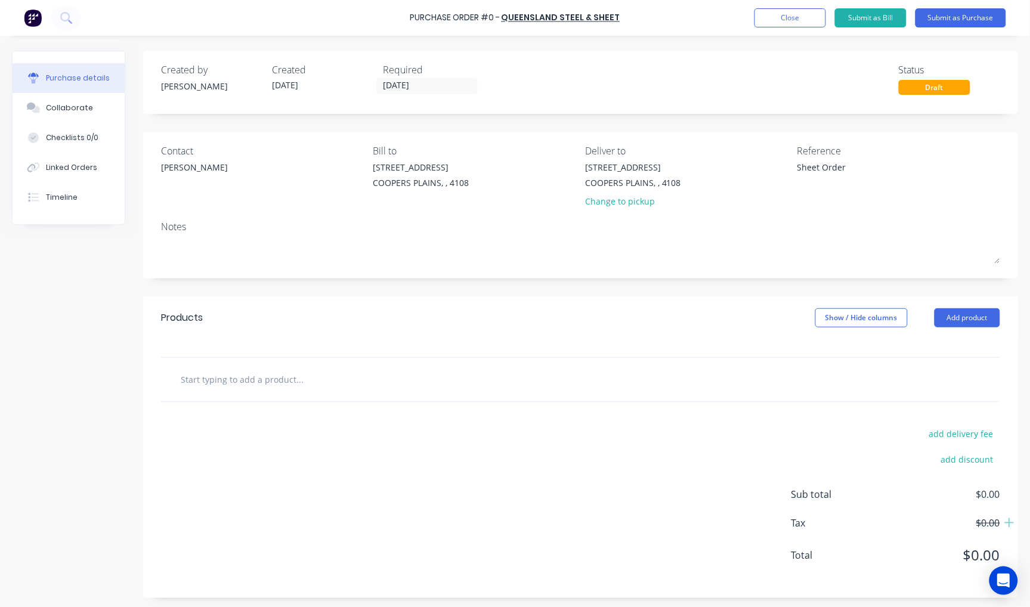
type textarea "x"
type input "3"
type textarea "x"
type input "30"
type textarea "x"
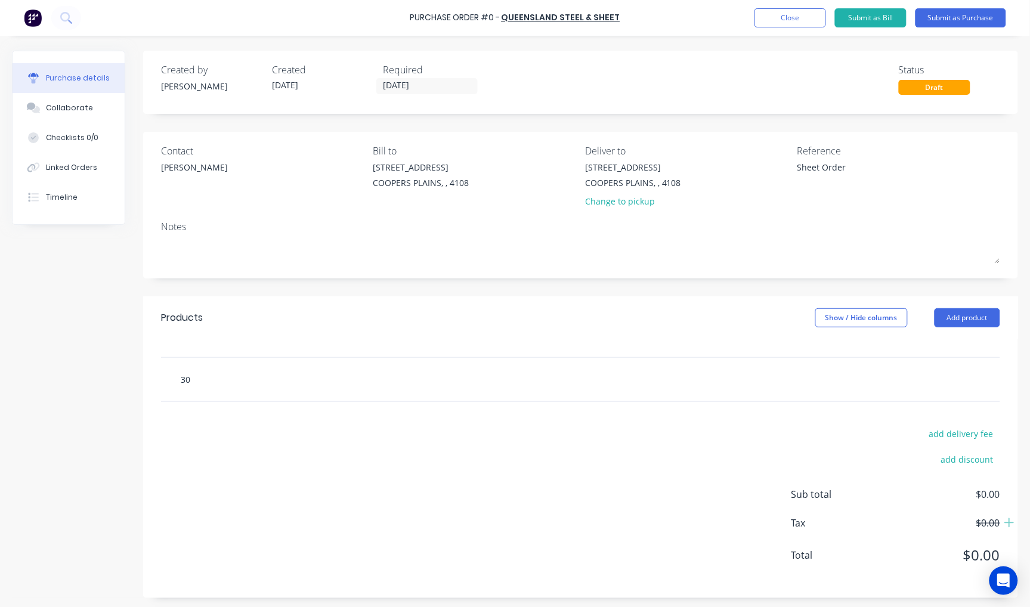
type input "300"
type textarea "x"
type input "3000"
type textarea "x"
type input "3000"
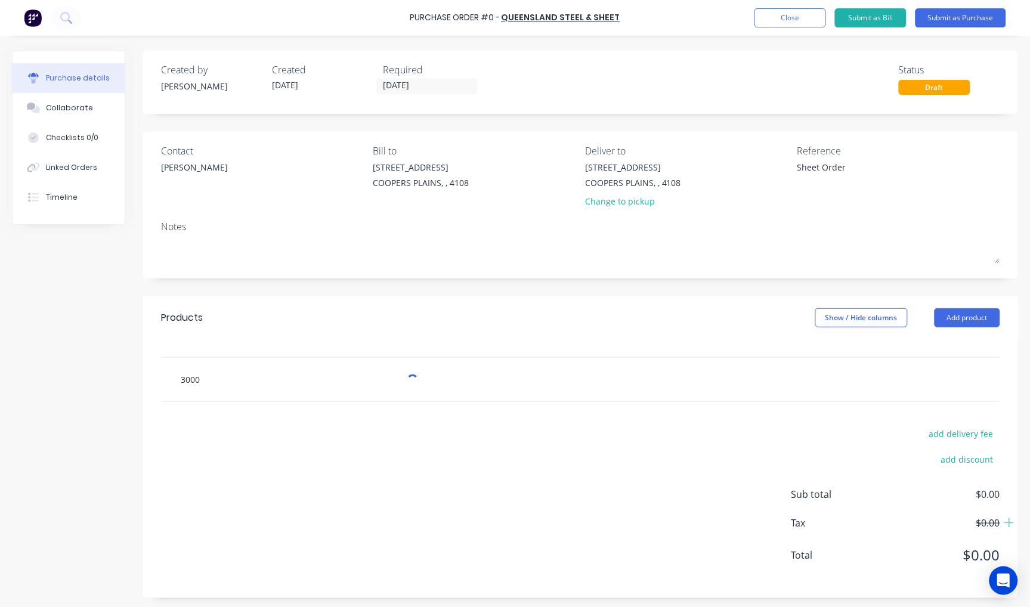
type textarea "x"
type input "3000 x"
type textarea "x"
type input "3000 x"
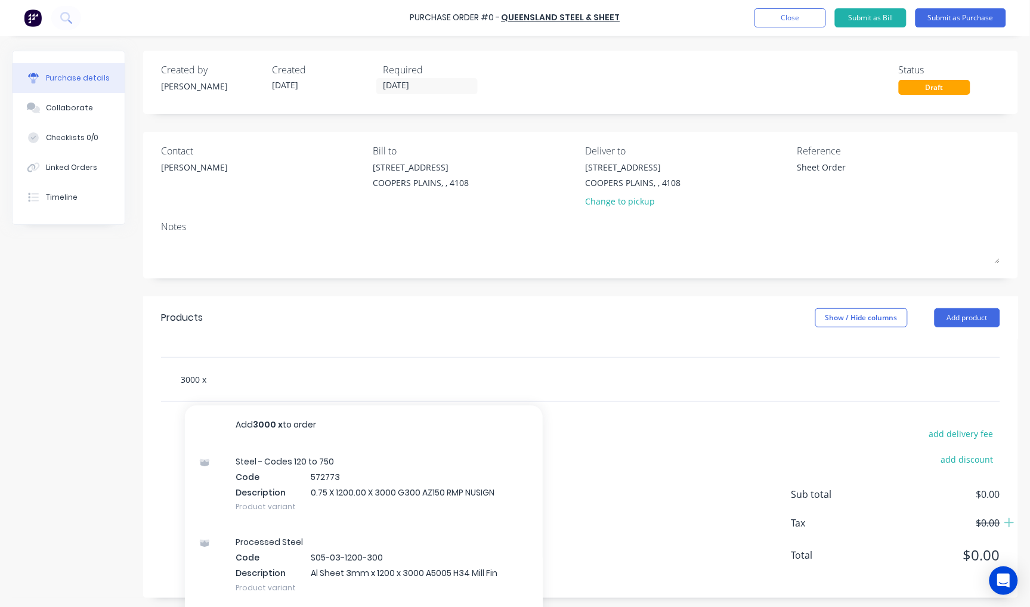
type textarea "x"
type input "3000 x 1"
type textarea "x"
type input "3000 x 12"
type textarea "x"
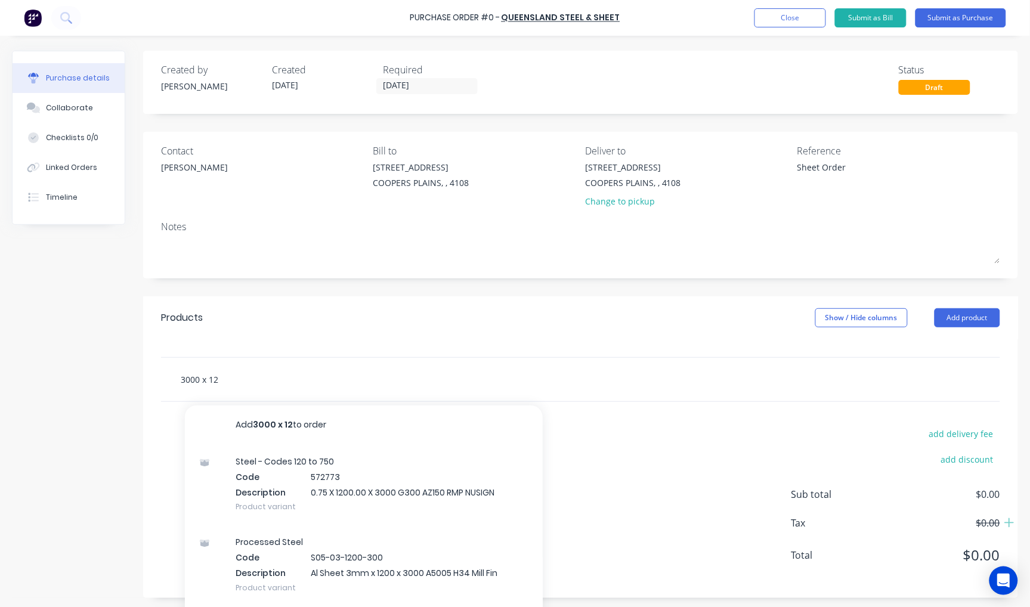
type input "3000 x 120"
type textarea "x"
type input "3000 x 1200"
type textarea "x"
type input "3000 x 1200"
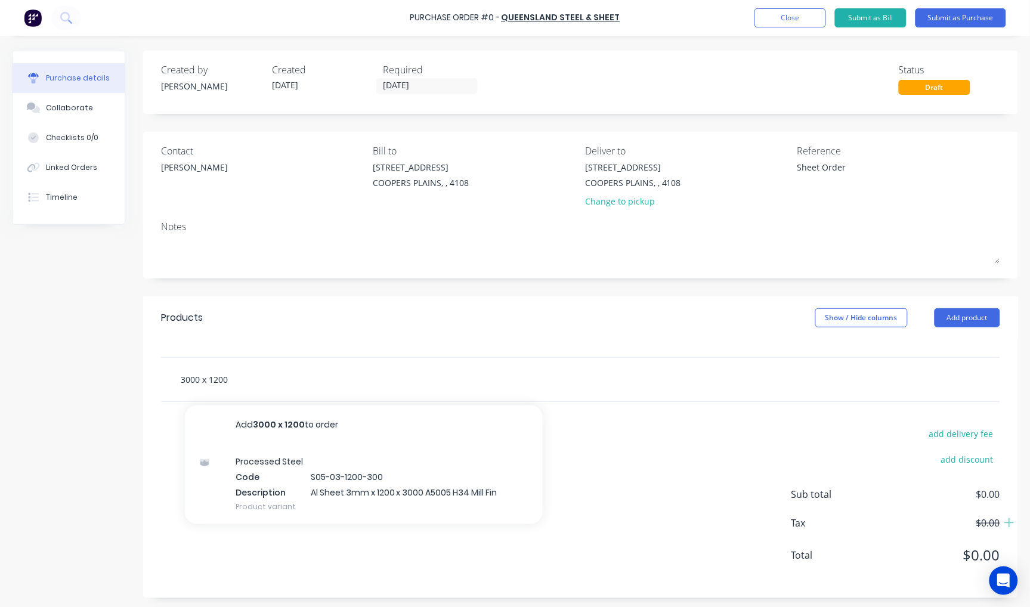
type textarea "x"
type input "3000 x 1200 x"
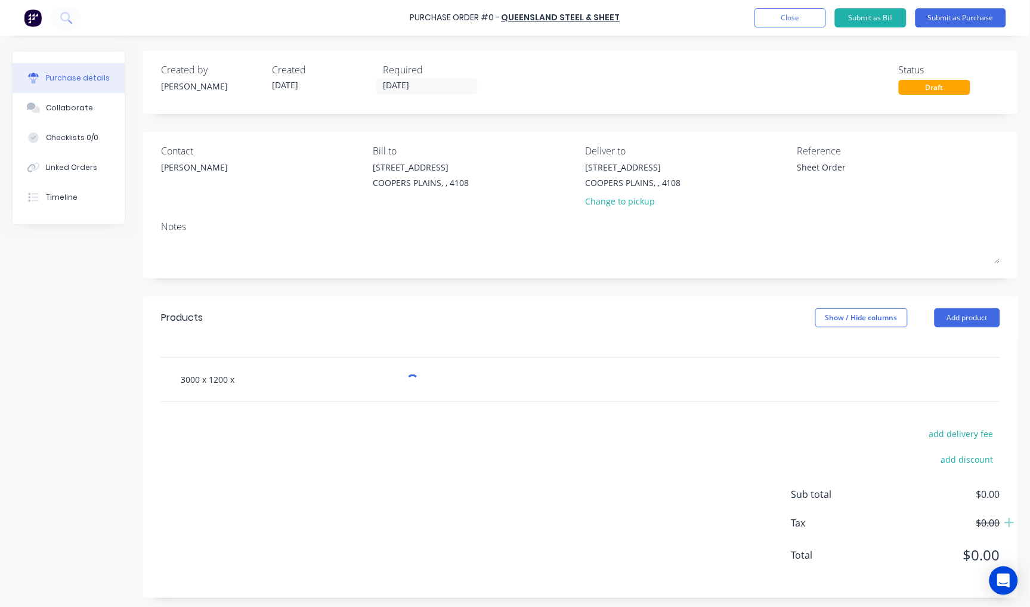
type textarea "x"
type input "3000 x 1200 x"
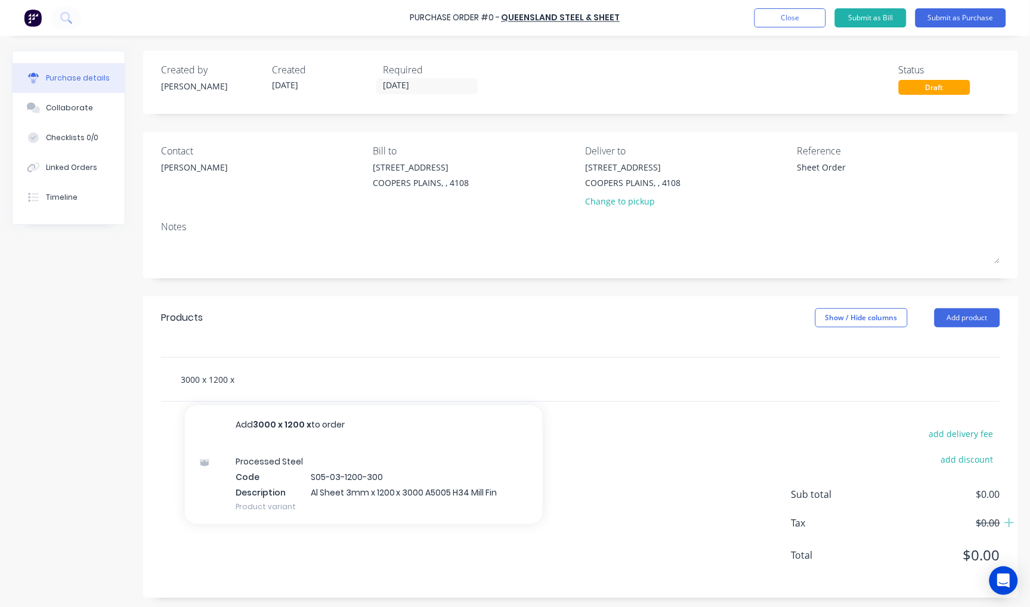
type textarea "x"
type input "3000 x 1200 x 5"
type textarea "x"
type input "3000 x 1200 x 5"
type textarea "x"
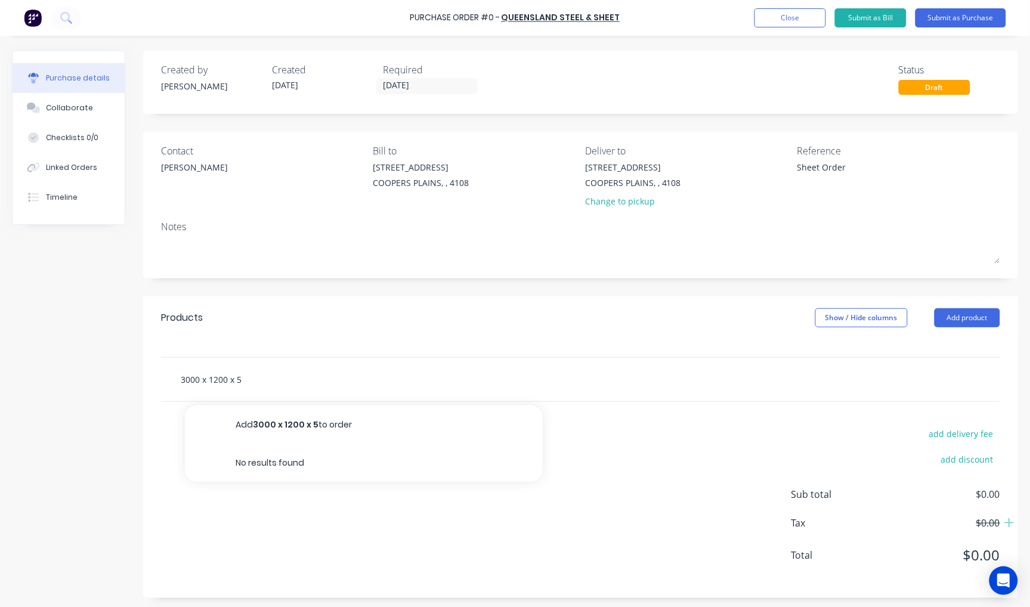
type input "3000 x 1200 x 5 H"
type textarea "x"
type input "3000 x 1200 x 5 HA"
type textarea "x"
type input "3000 x 1200 x 5 HA2"
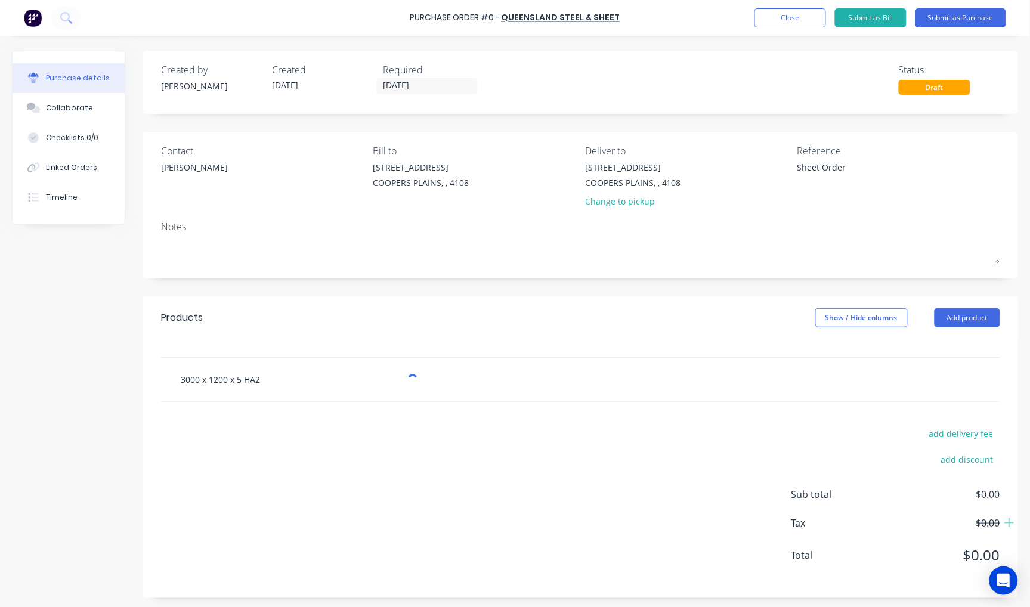
type textarea "x"
type input "3000 x 1200 x 5 HA25"
type textarea "x"
type input "3000 x 1200 x 5 HA250"
type textarea "x"
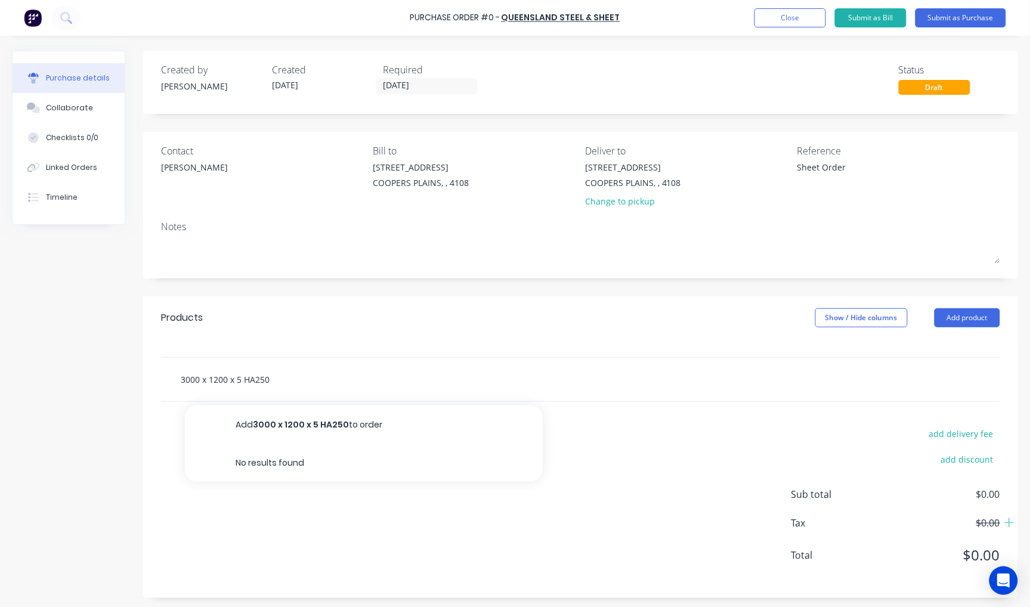
type input "3000 x 1200 x 5 HA250"
type textarea "x"
type input "3000 x 1200 x 5 HA250 S"
type textarea "x"
type input "3000 x 1200 x 5 HA250 SH"
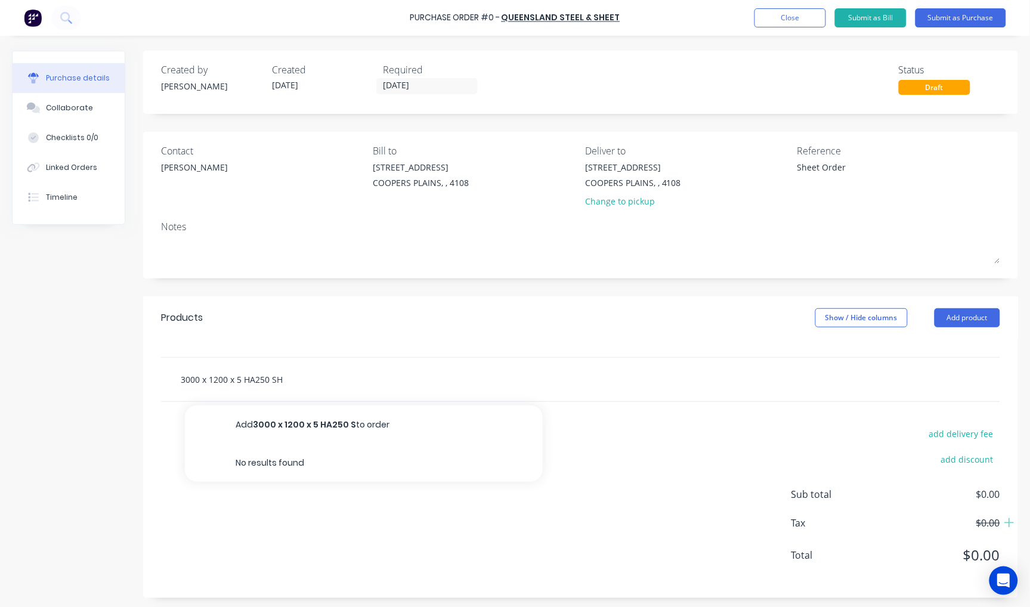
type textarea "x"
type input "3000 x 1200 x 5 HA250 SHE"
type textarea "x"
type input "3000 x 1200 x 5 HA250 SHEE"
type textarea "x"
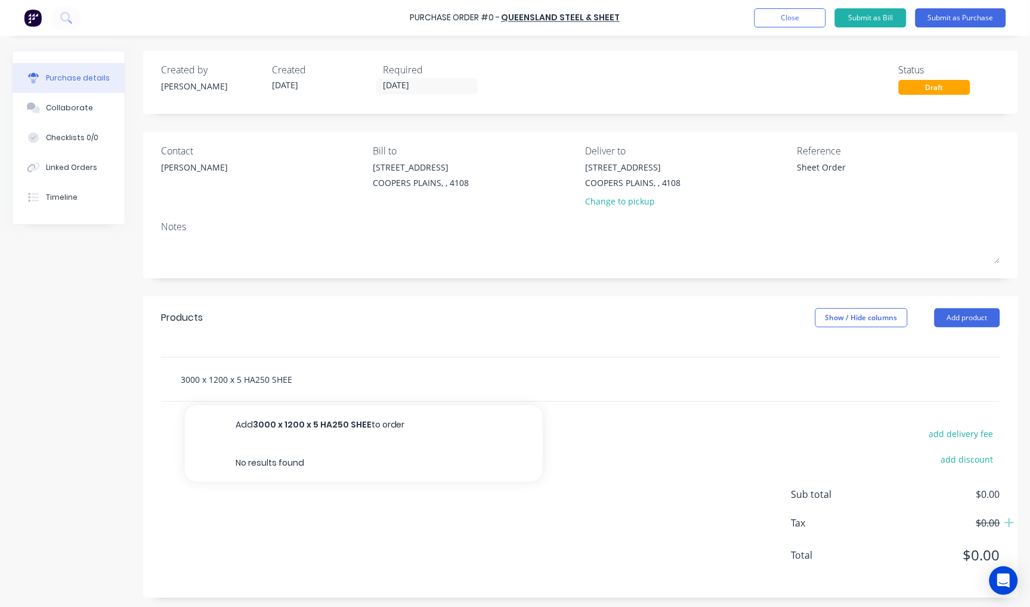
type input "3000 x 1200 x 5 HA250 SHEET"
type textarea "x"
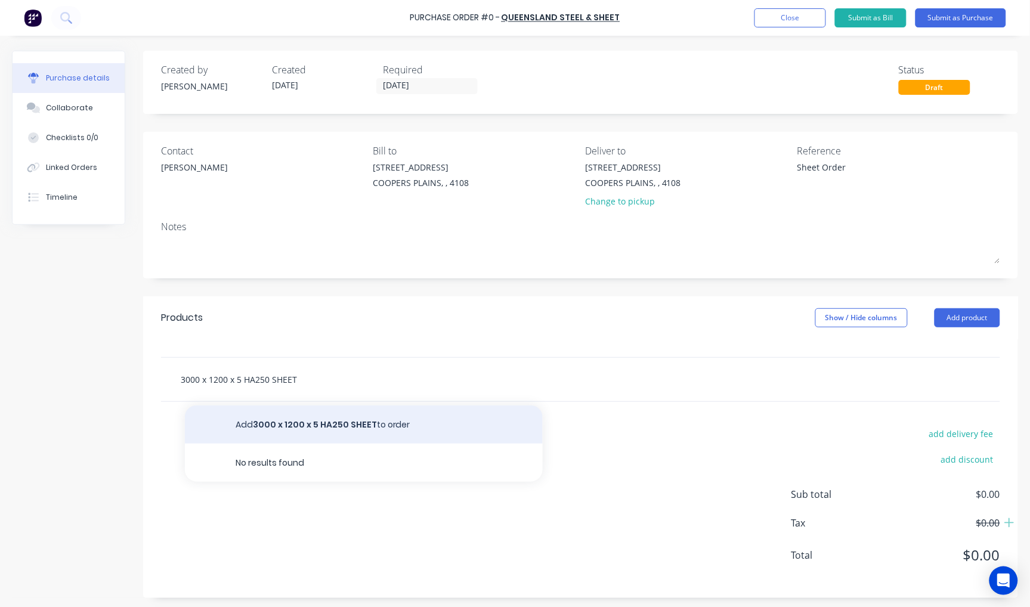
type input "3000 x 1200 x 5 HA250 SHEET"
click at [345, 430] on button "Add 3000 x 1200 x 5 HA250 SHEET to order" at bounding box center [364, 425] width 358 height 38
type textarea "x"
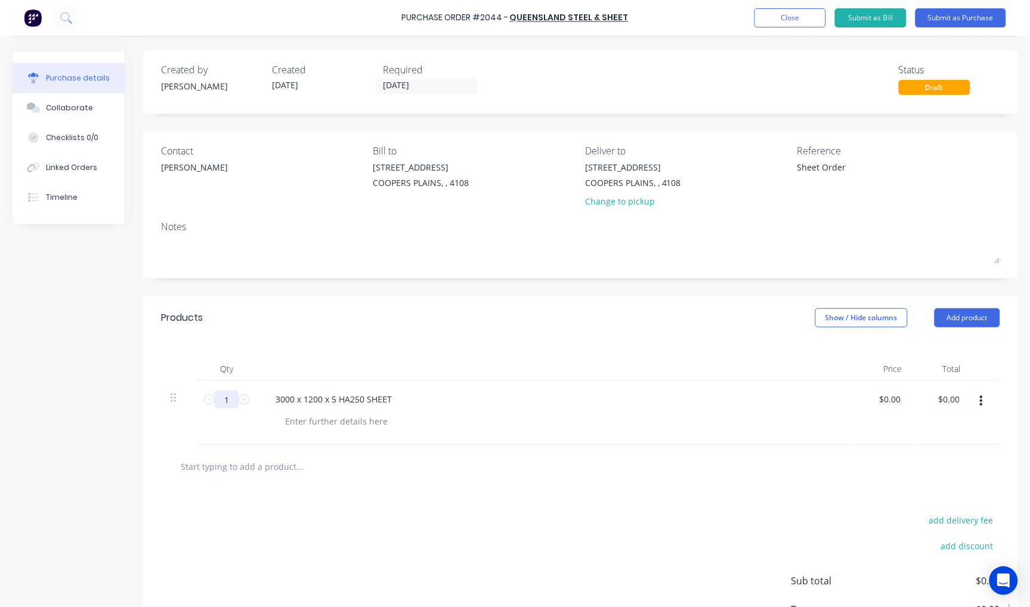
click at [225, 398] on input "1" at bounding box center [227, 400] width 24 height 18
type textarea "x"
type input "4"
type textarea "x"
type input "4"
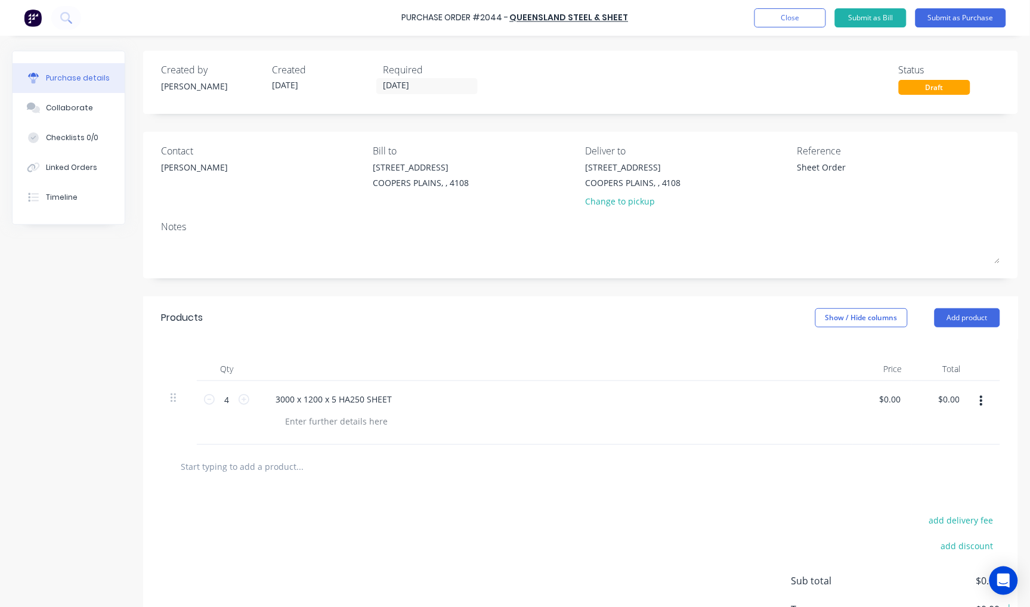
click at [252, 498] on div "add delivery fee add discount Sub total $0.00 Tax $0.00 Total $0.00" at bounding box center [580, 586] width 875 height 196
click at [943, 21] on button "Submit as Purchase" at bounding box center [960, 17] width 91 height 19
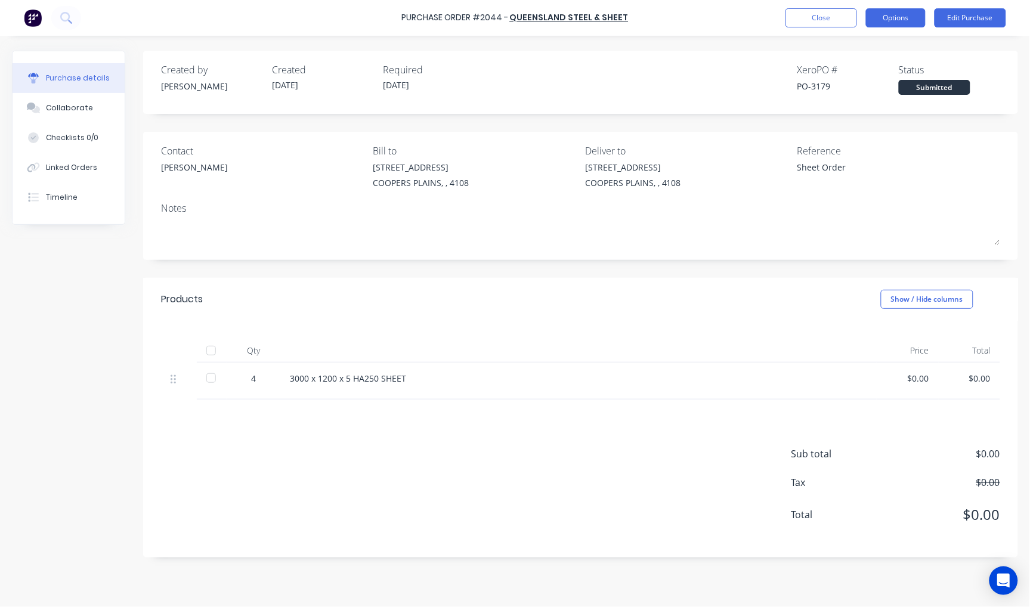
click at [893, 26] on button "Options" at bounding box center [896, 17] width 60 height 19
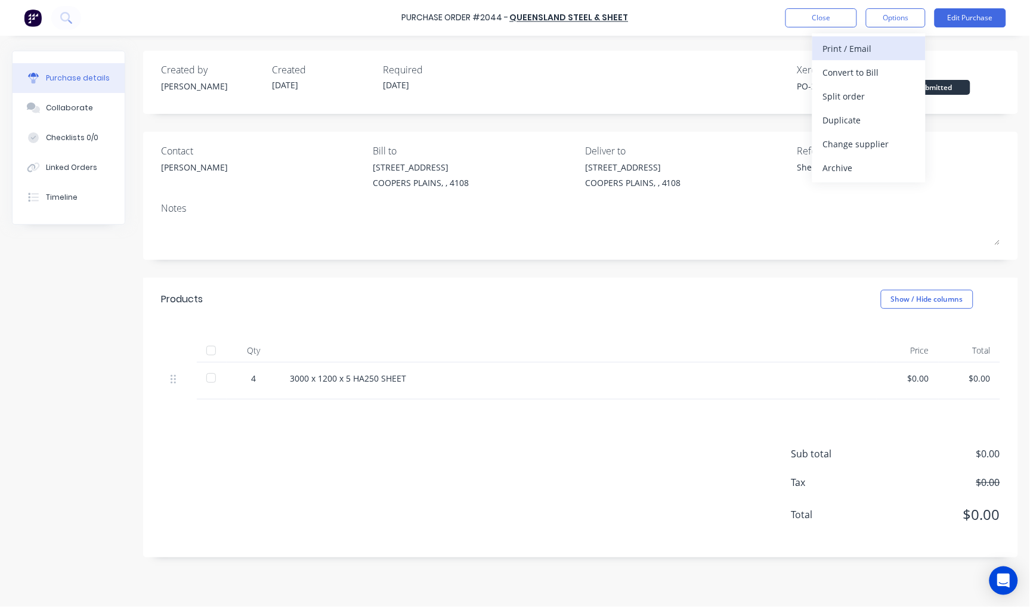
click at [886, 43] on div "Print / Email" at bounding box center [869, 48] width 92 height 17
click at [877, 69] on div "With pricing" at bounding box center [869, 72] width 92 height 17
type textarea "x"
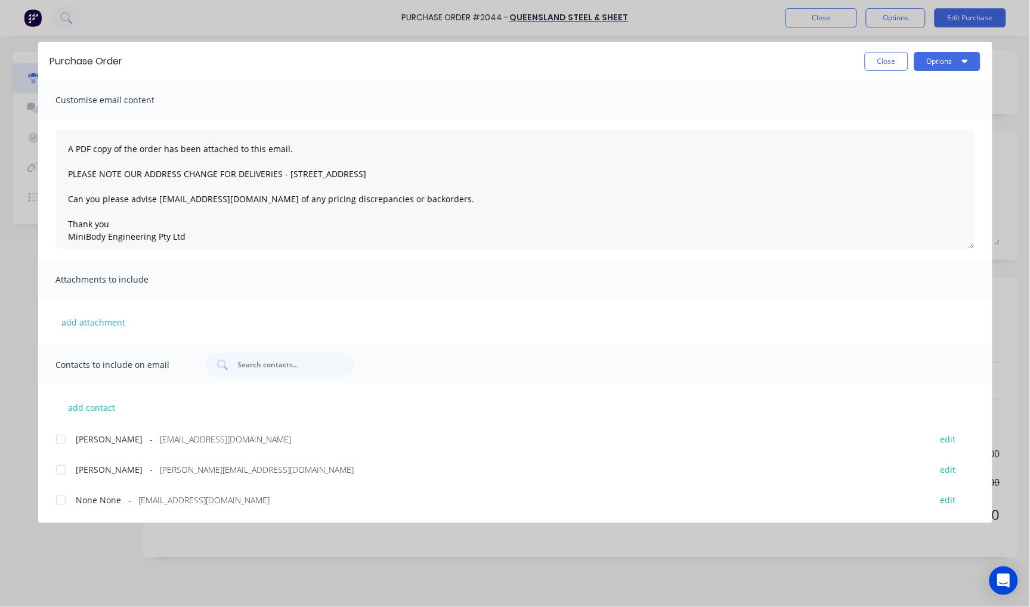
click at [61, 469] on div at bounding box center [61, 470] width 24 height 24
click at [951, 58] on button "Options" at bounding box center [947, 61] width 66 height 19
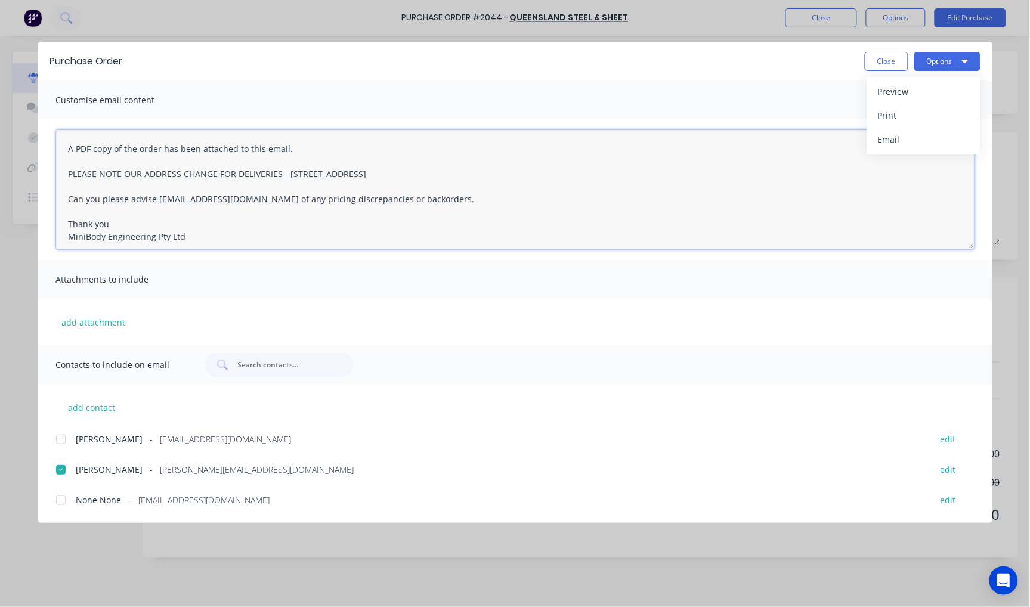
click at [61, 143] on textarea "A PDF copy of the order has been attached to this email. PLEASE NOTE OUR ADDRES…" at bounding box center [515, 189] width 918 height 119
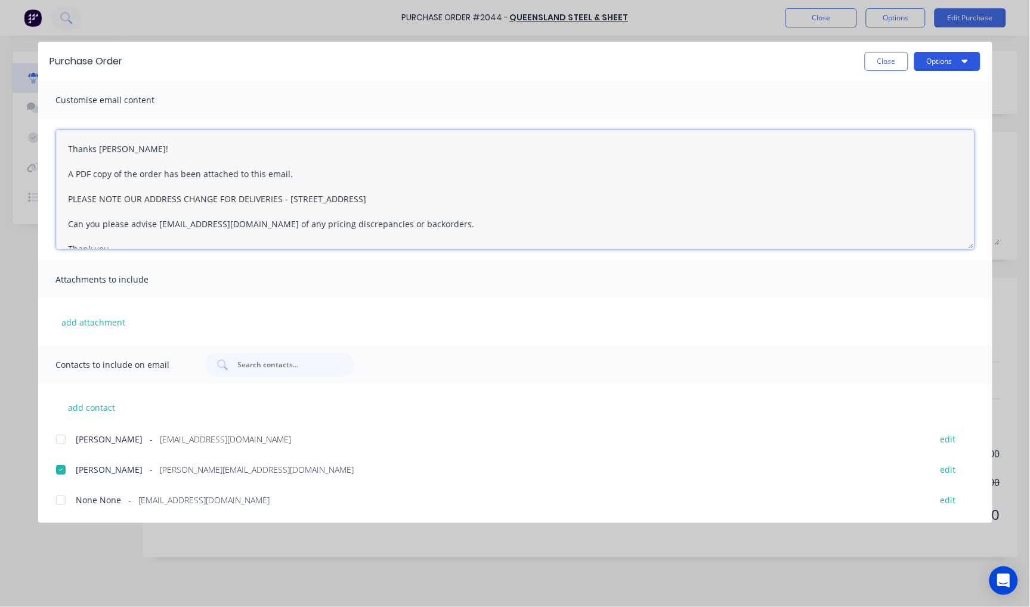
type textarea "Thanks [PERSON_NAME]! A PDF copy of the order has been attached to this email. …"
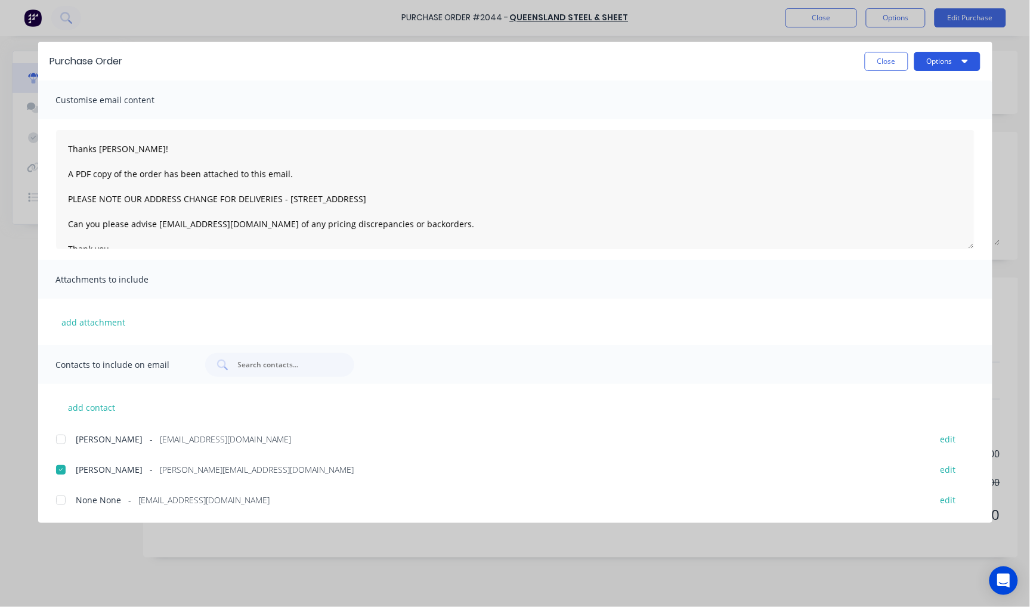
click at [963, 66] on button "Options" at bounding box center [947, 61] width 66 height 19
click at [896, 146] on div "Email" at bounding box center [924, 139] width 92 height 17
click at [877, 64] on button "Close" at bounding box center [887, 61] width 44 height 19
type textarea "x"
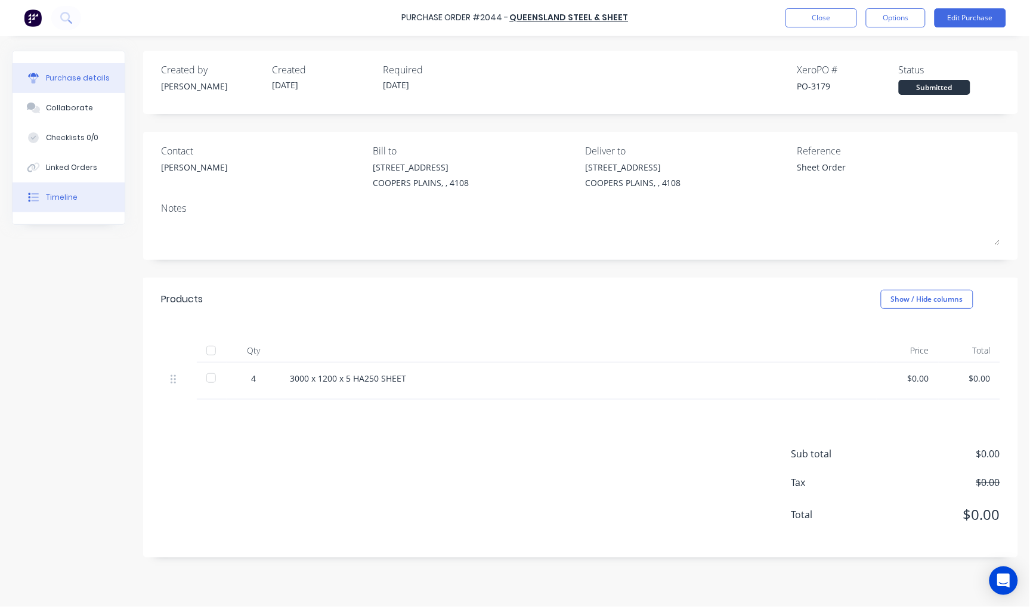
click at [39, 193] on div at bounding box center [33, 197] width 18 height 11
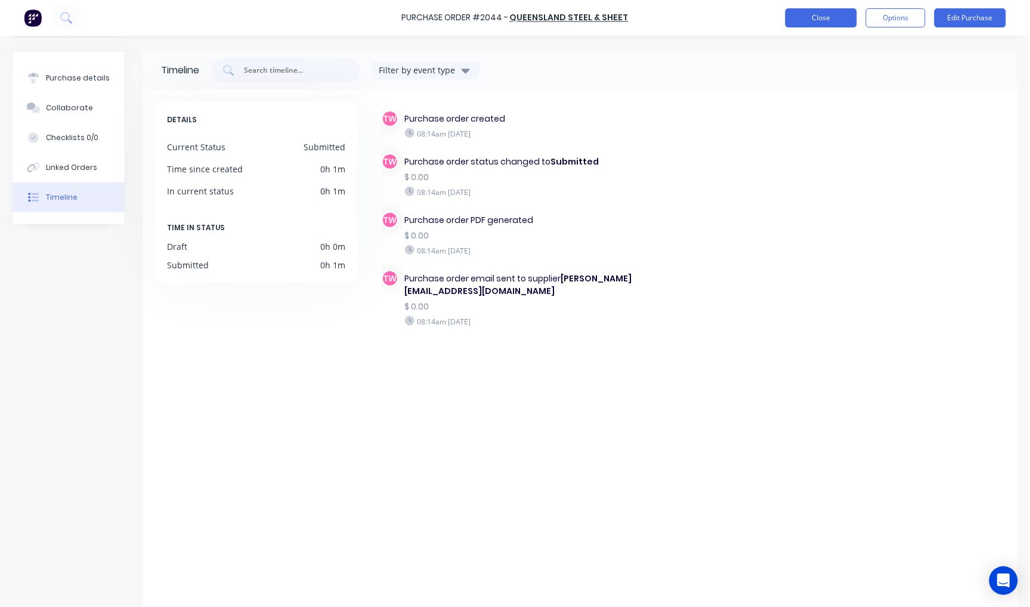
click at [815, 17] on button "Close" at bounding box center [821, 17] width 72 height 19
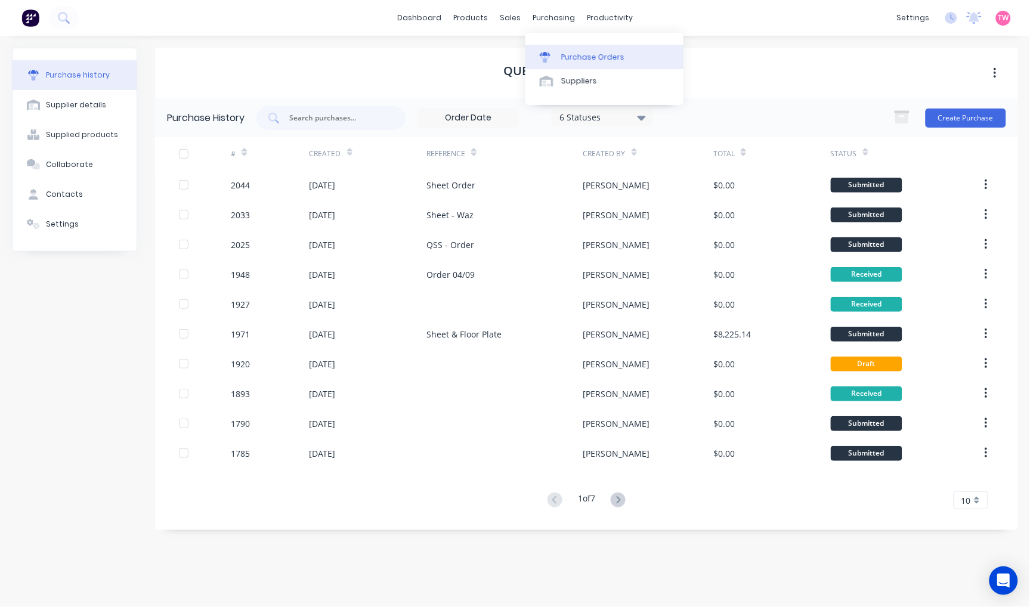
click at [580, 56] on div "Purchase Orders" at bounding box center [592, 57] width 63 height 11
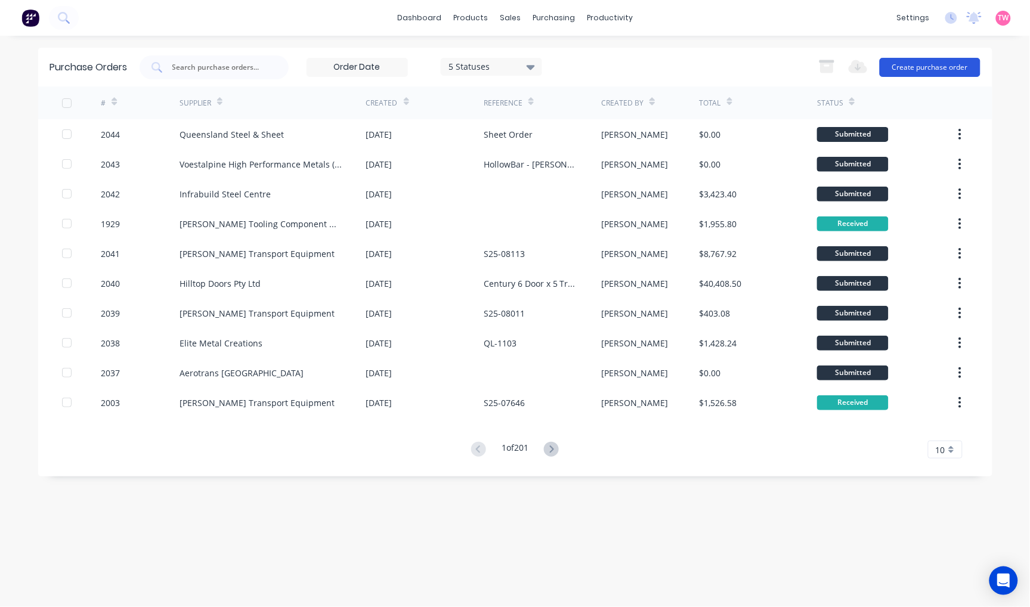
click at [919, 63] on button "Create purchase order" at bounding box center [930, 67] width 101 height 19
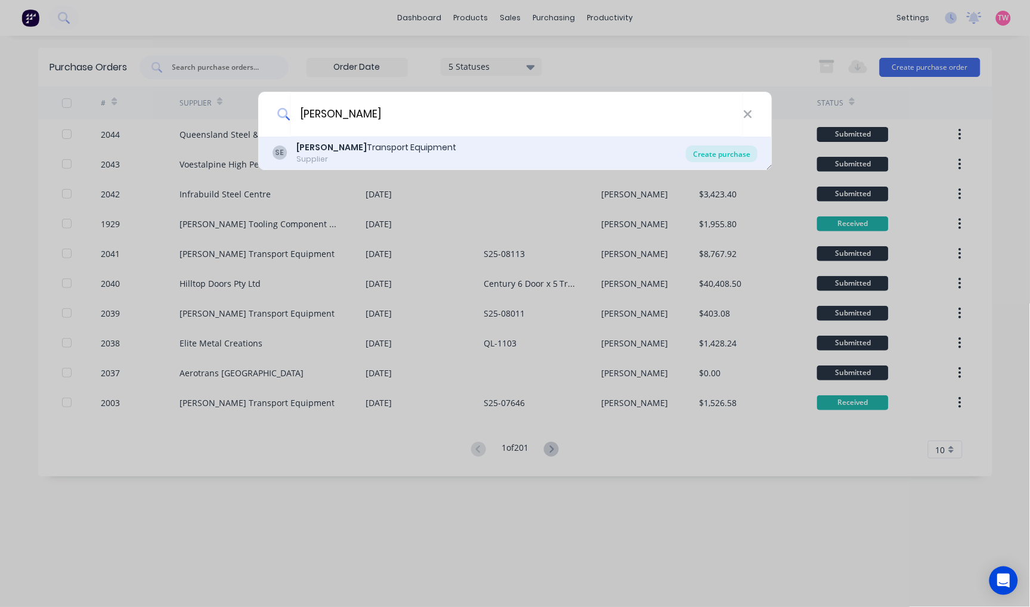
type input "[PERSON_NAME]"
click at [738, 148] on div "Create purchase" at bounding box center [722, 154] width 72 height 17
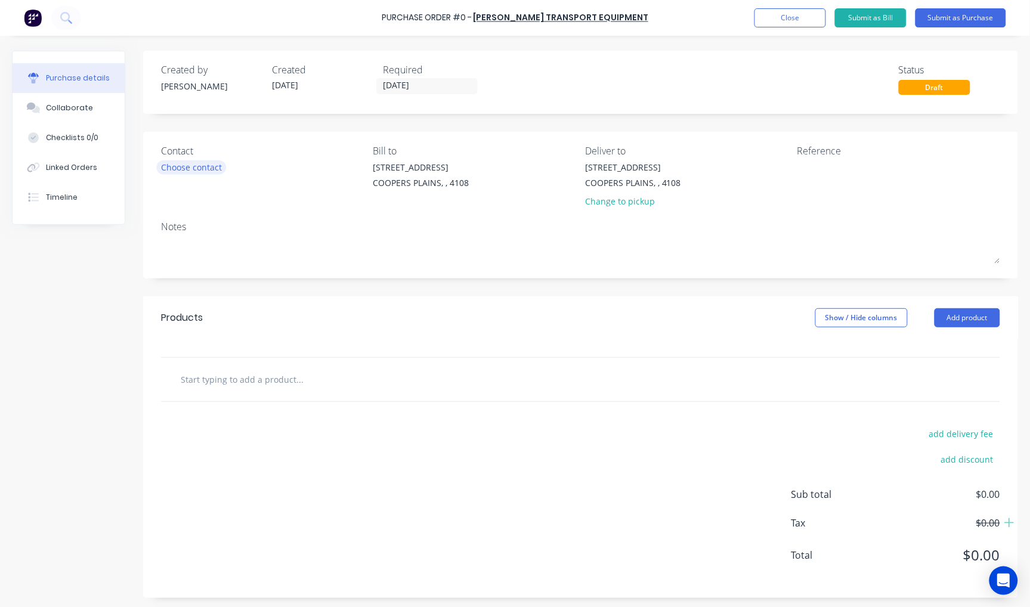
click at [180, 161] on div "Choose contact" at bounding box center [191, 167] width 61 height 13
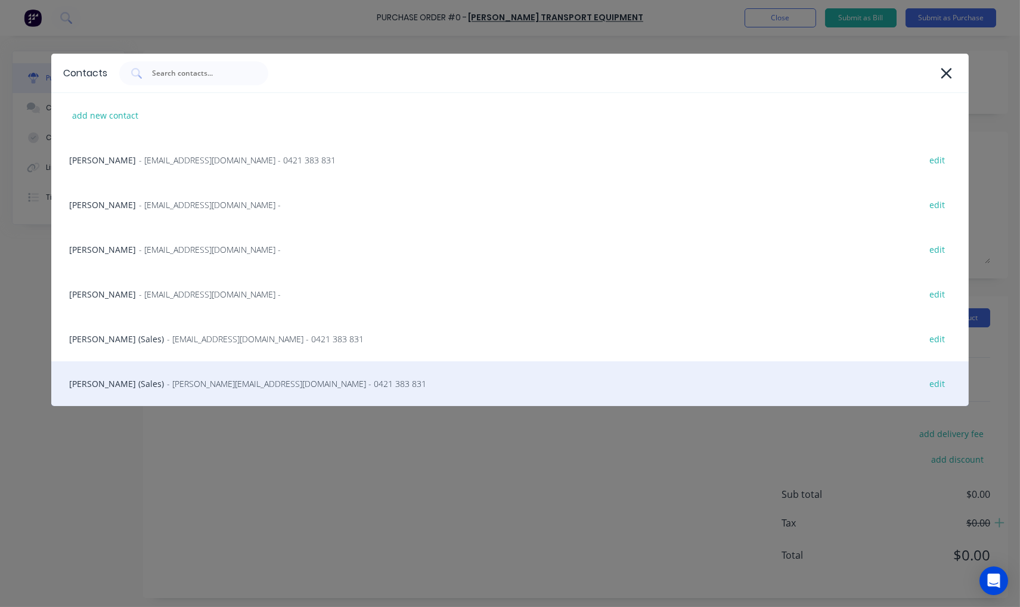
click at [128, 385] on div "[PERSON_NAME] (Sales) - [PERSON_NAME][EMAIL_ADDRESS][DOMAIN_NAME] - 0421 383 83…" at bounding box center [510, 383] width 918 height 45
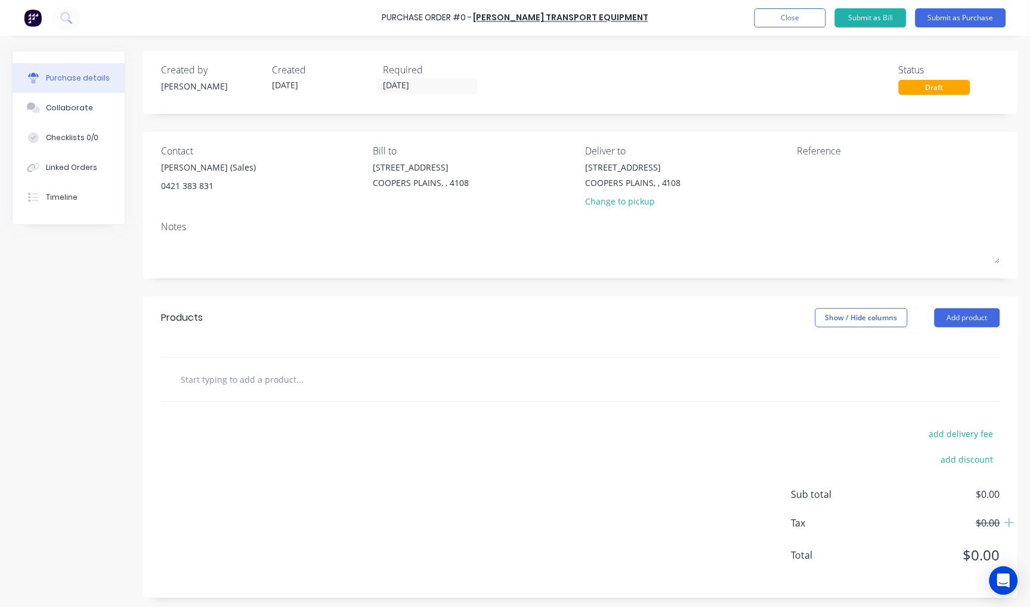
click at [236, 394] on div at bounding box center [580, 380] width 839 height 44
click at [236, 388] on input "text" at bounding box center [299, 379] width 239 height 24
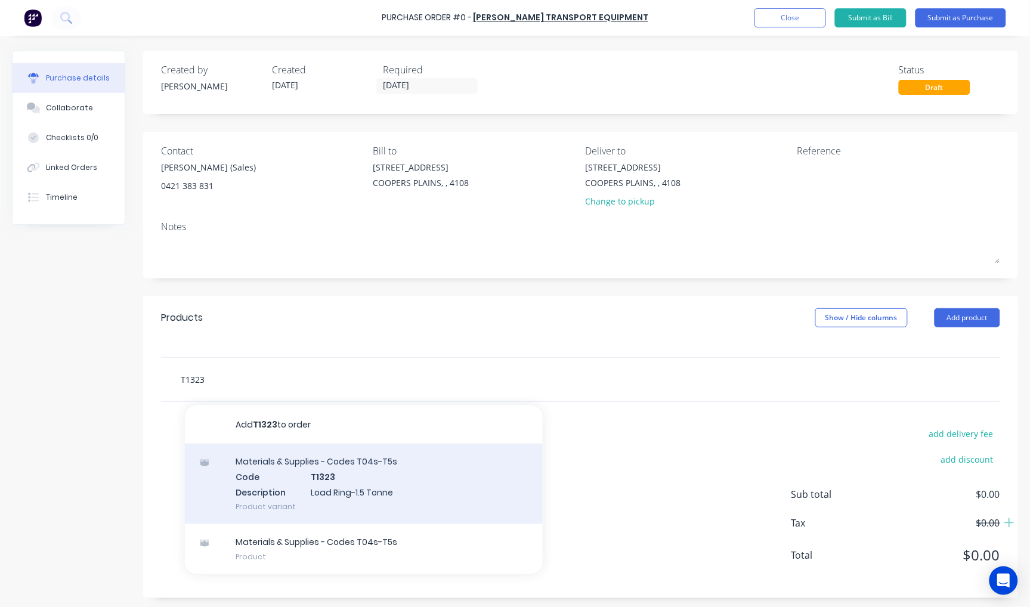
type input "T1323"
click at [371, 486] on div "Materials & Supplies - Codes T04s-T5s Code T1323 Description Load Ring-1.5 Tonn…" at bounding box center [364, 484] width 358 height 81
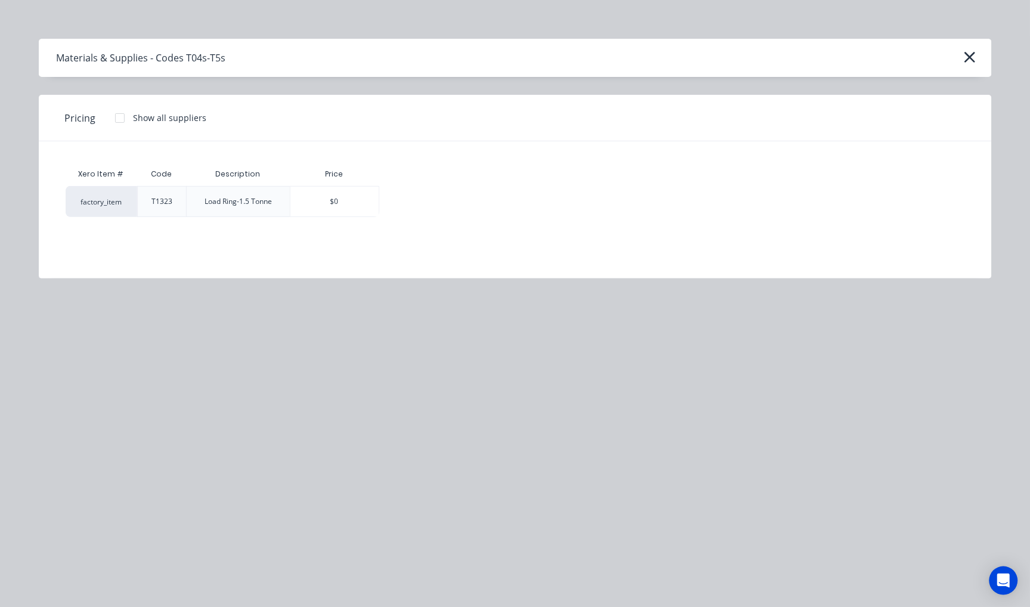
click at [119, 112] on div at bounding box center [120, 118] width 24 height 24
click at [431, 210] on div "$80.46" at bounding box center [421, 202] width 83 height 30
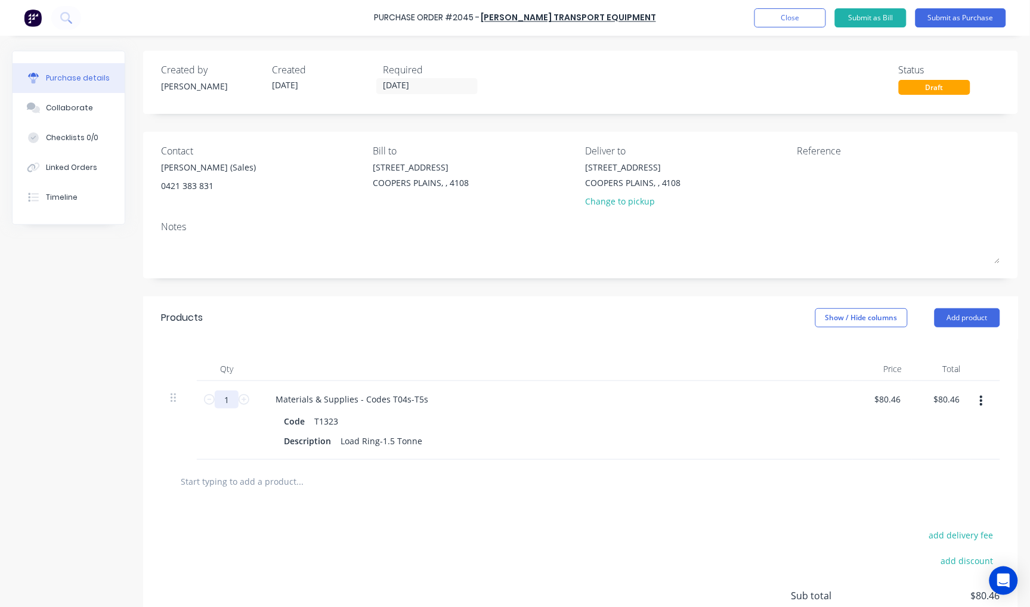
click at [225, 403] on input "1" at bounding box center [227, 400] width 24 height 18
type input "2"
type input "$160.92"
type input "20"
type input "$1,609.20"
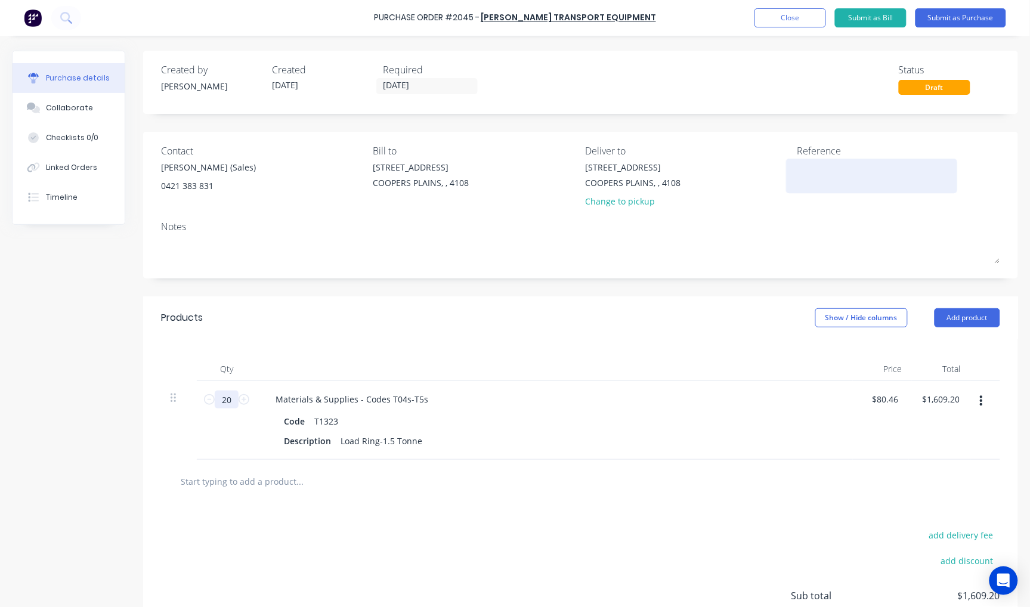
type input "20"
click at [844, 181] on textarea at bounding box center [871, 174] width 149 height 27
type textarea "L"
type textarea "TBA"
type textarea "x"
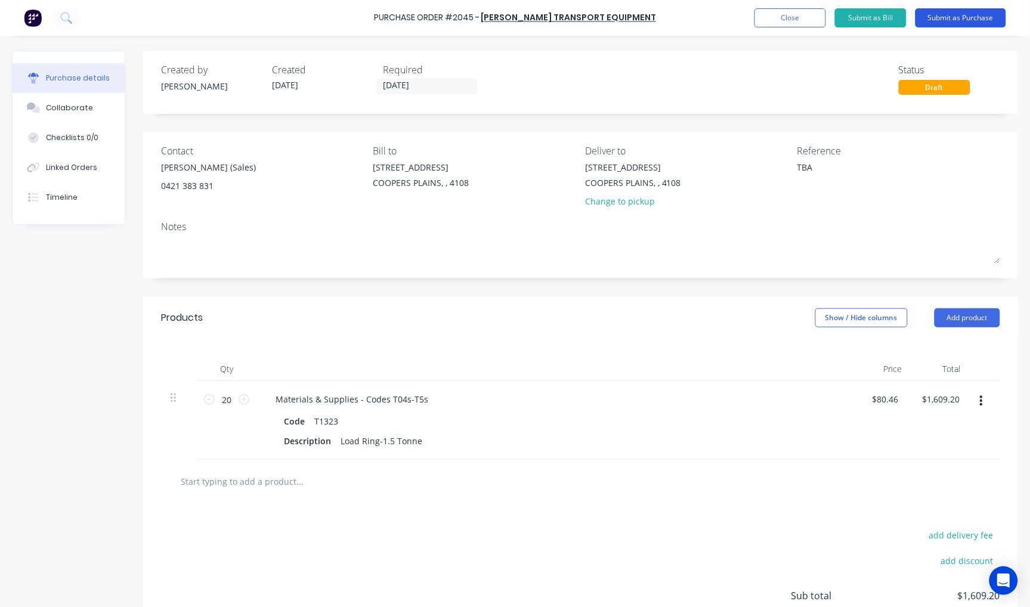
type textarea "TBA"
click at [978, 18] on button "Submit as Purchase" at bounding box center [960, 17] width 91 height 19
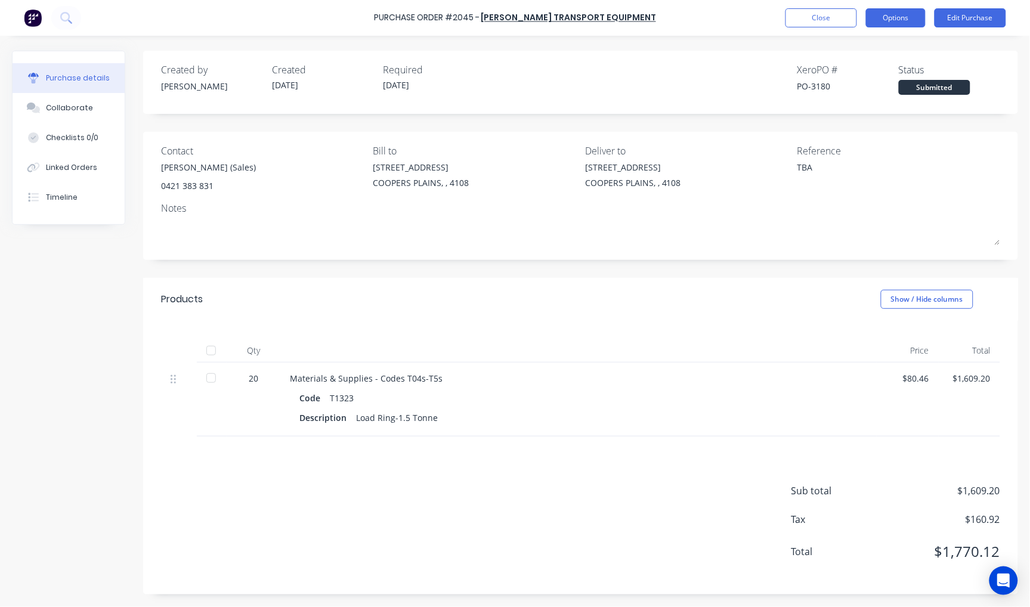
click at [909, 16] on button "Options" at bounding box center [896, 17] width 60 height 19
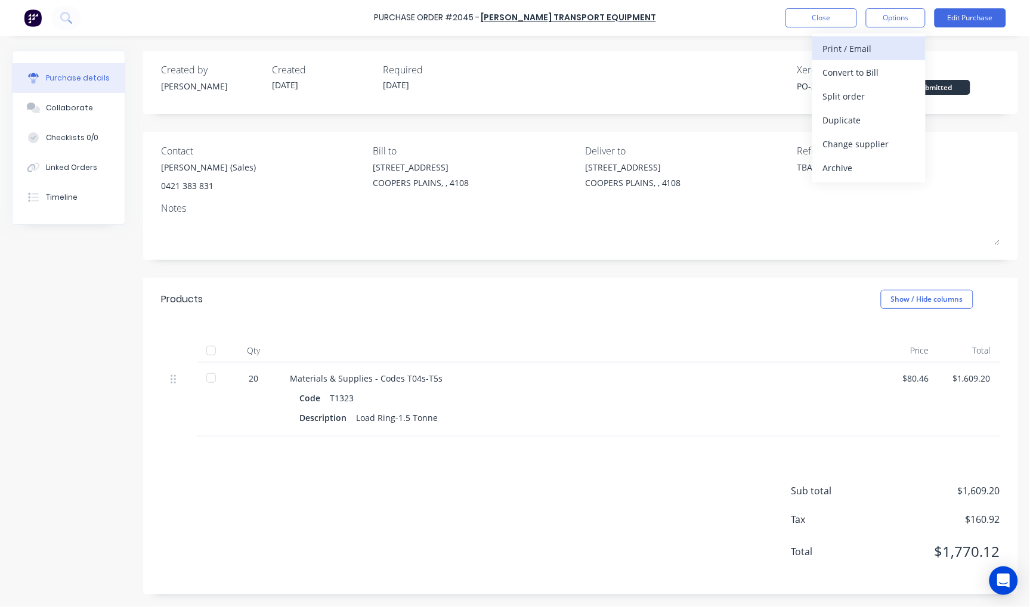
click at [874, 40] on div "Print / Email" at bounding box center [869, 48] width 92 height 17
click at [857, 73] on div "With pricing" at bounding box center [869, 72] width 92 height 17
type textarea "x"
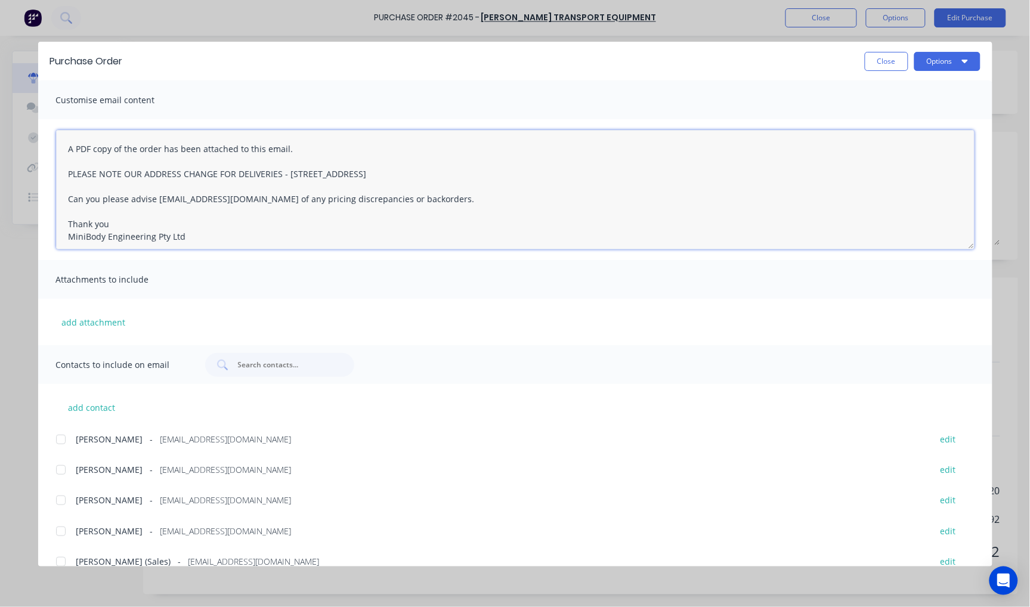
click at [69, 147] on textarea "A PDF copy of the order has been attached to this email. PLEASE NOTE OUR ADDRES…" at bounding box center [515, 189] width 918 height 119
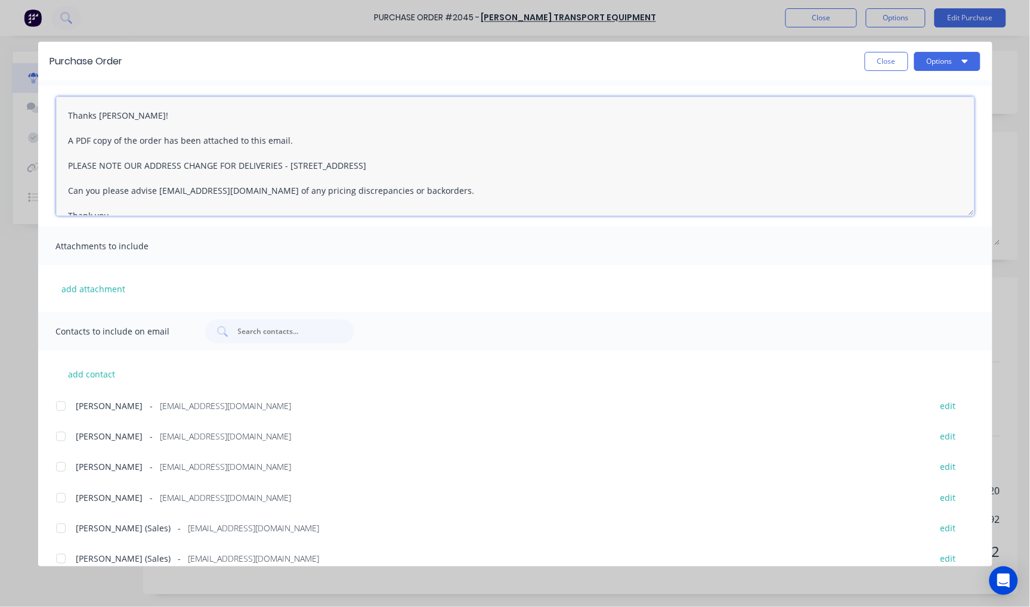
scroll to position [48, 0]
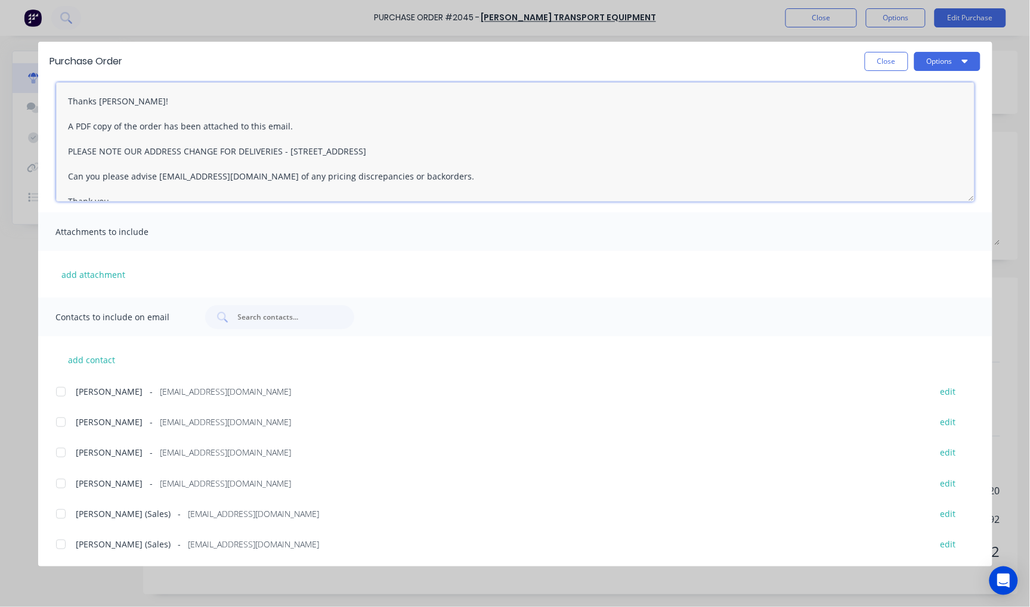
click at [60, 540] on div at bounding box center [61, 545] width 24 height 24
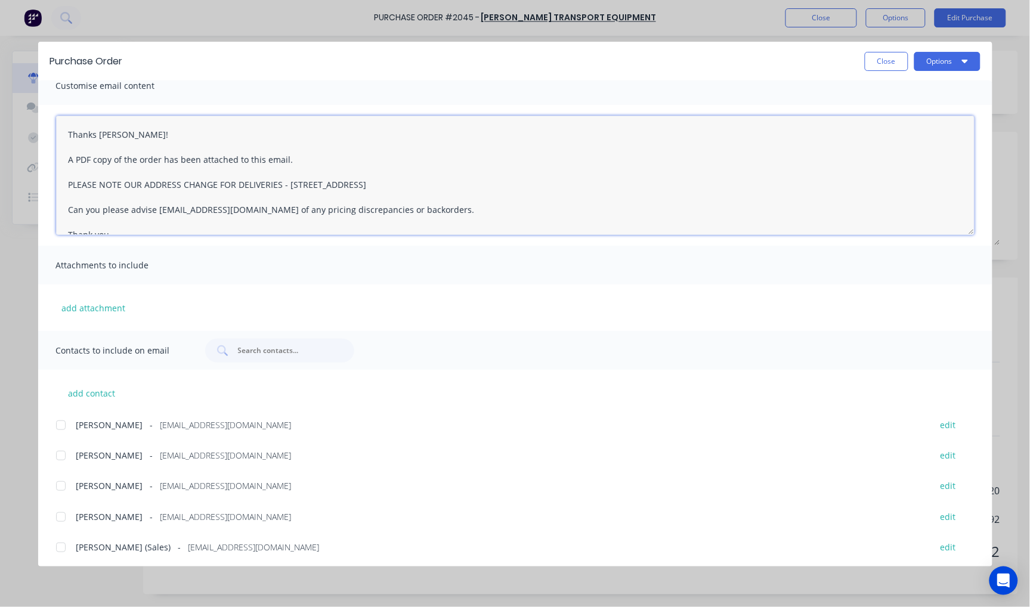
scroll to position [0, 0]
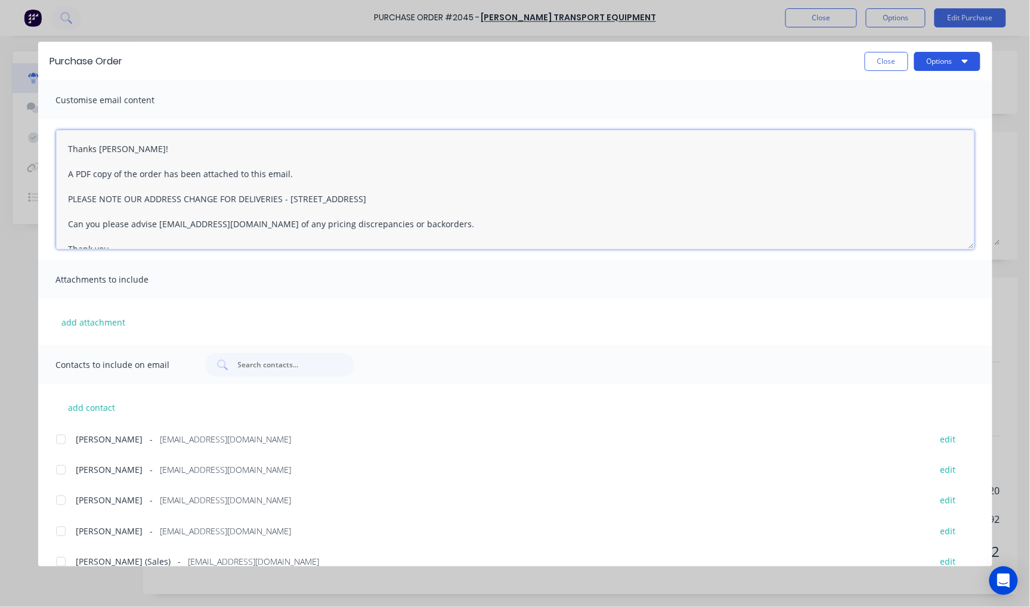
type textarea "Thanks [PERSON_NAME]! A PDF copy of the order has been attached to this email. …"
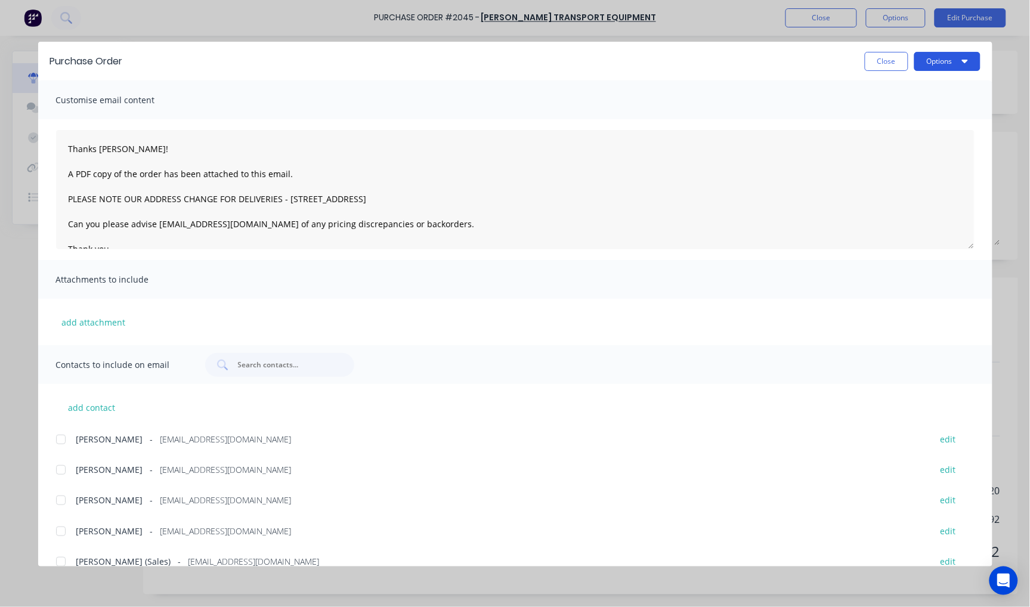
click at [937, 66] on button "Options" at bounding box center [947, 61] width 66 height 19
click at [904, 134] on div "Email" at bounding box center [924, 139] width 92 height 17
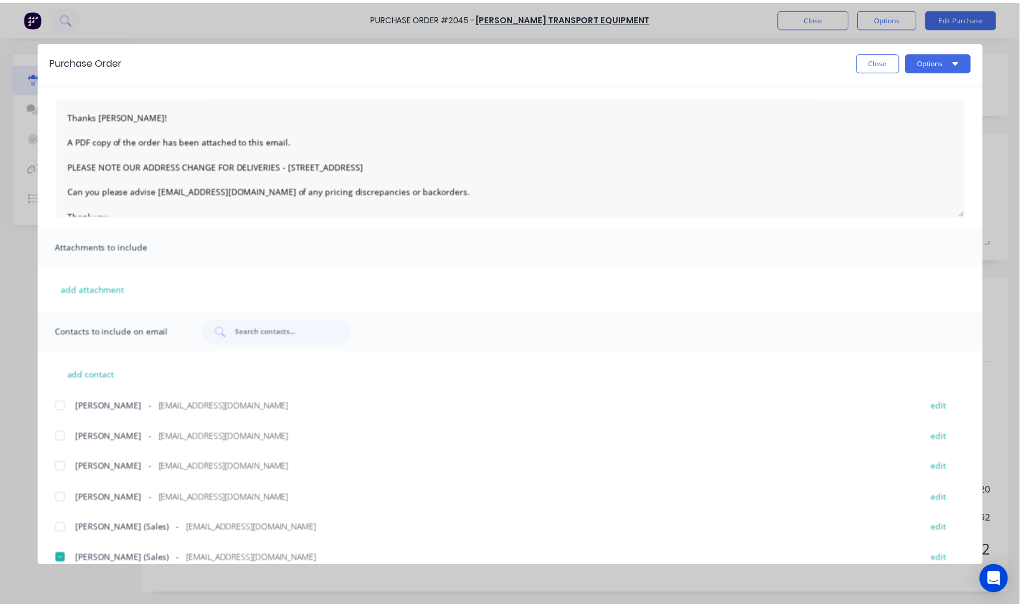
scroll to position [48, 0]
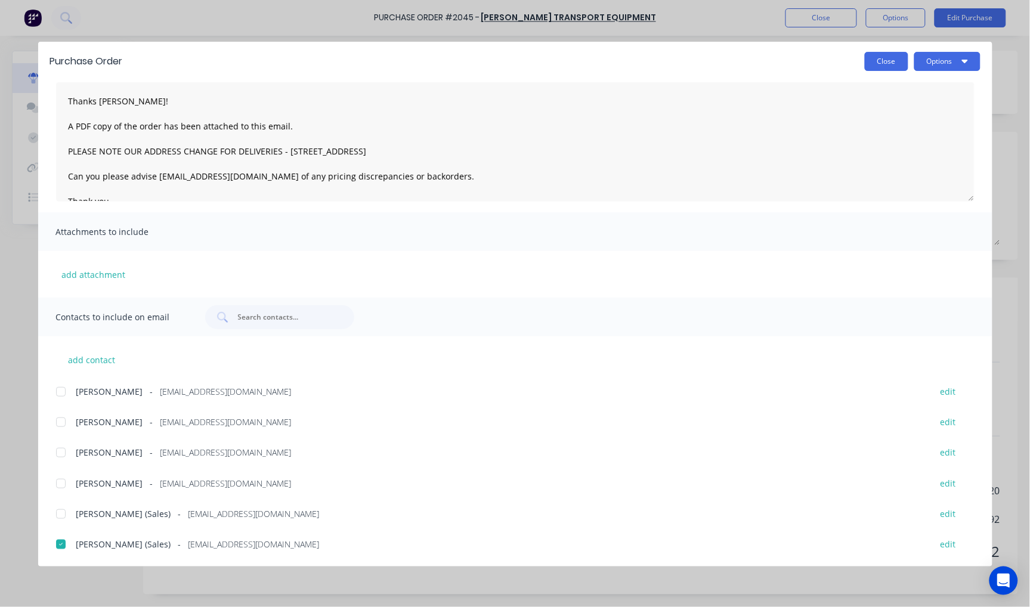
click at [885, 62] on button "Close" at bounding box center [887, 61] width 44 height 19
type textarea "x"
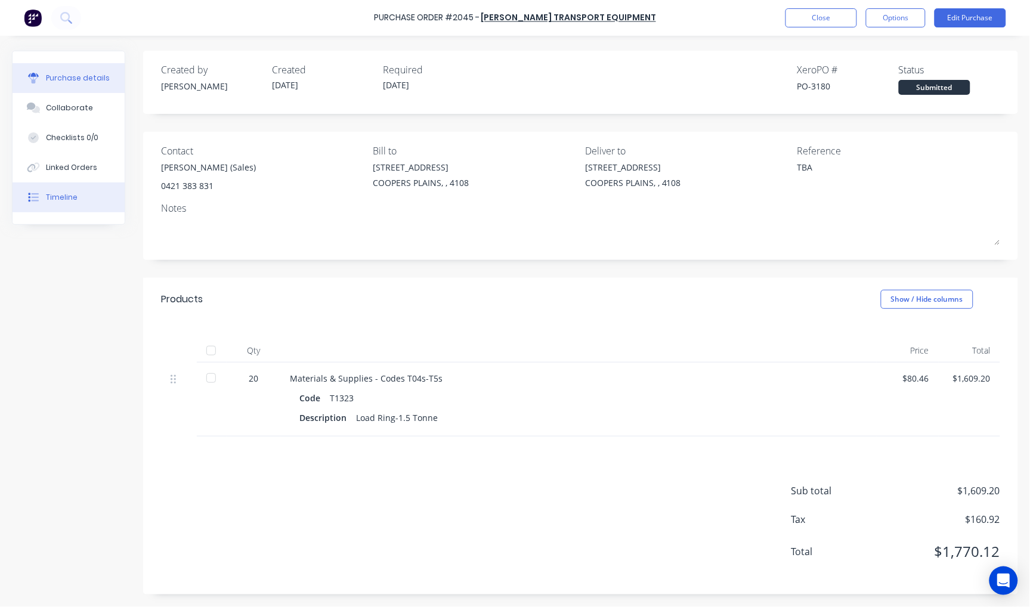
click at [78, 193] on button "Timeline" at bounding box center [69, 197] width 112 height 30
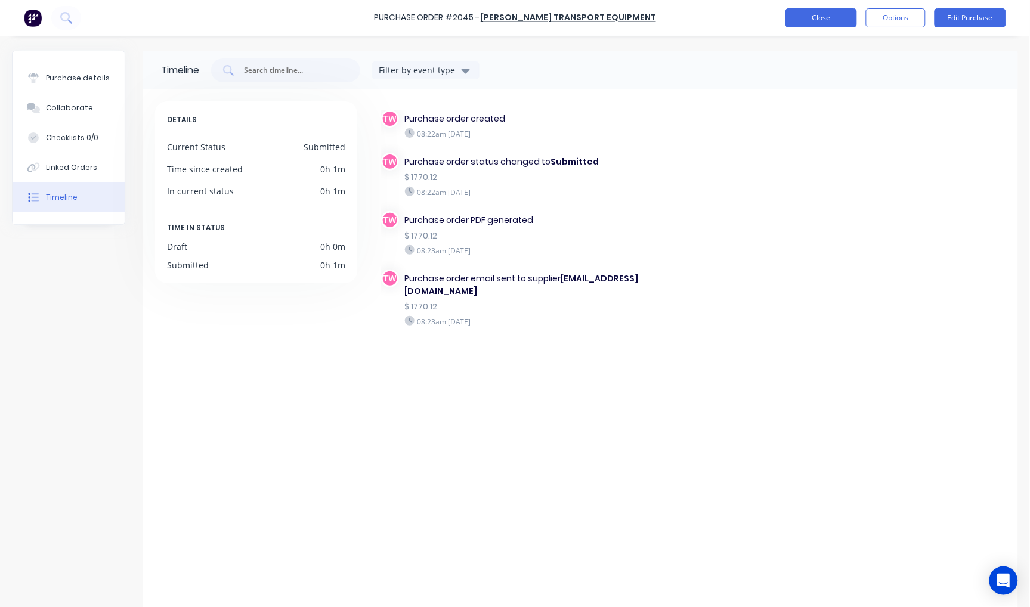
click at [836, 15] on button "Close" at bounding box center [821, 17] width 72 height 19
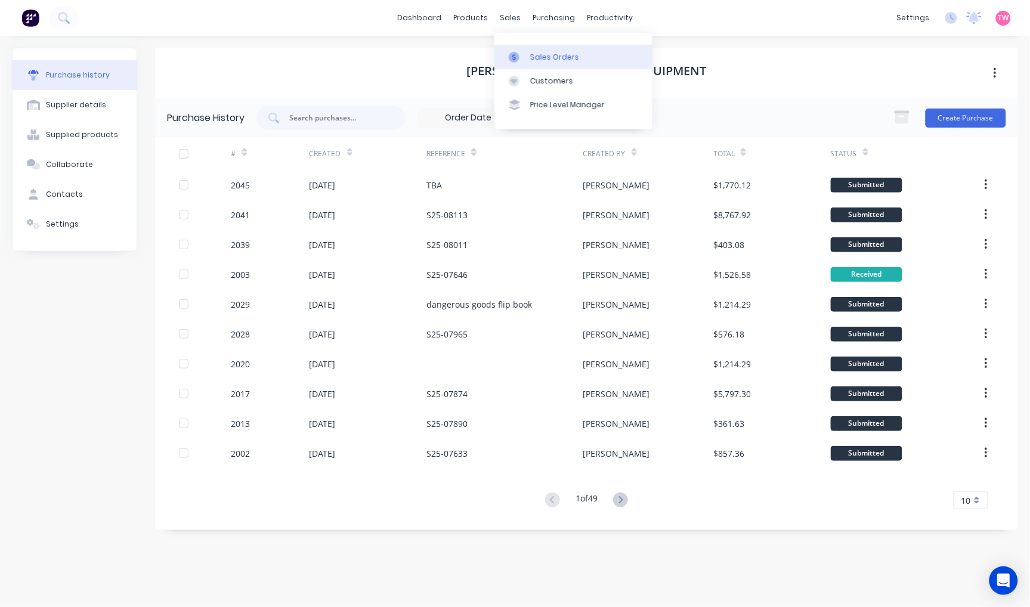
click at [539, 52] on div "Sales Orders" at bounding box center [554, 57] width 49 height 11
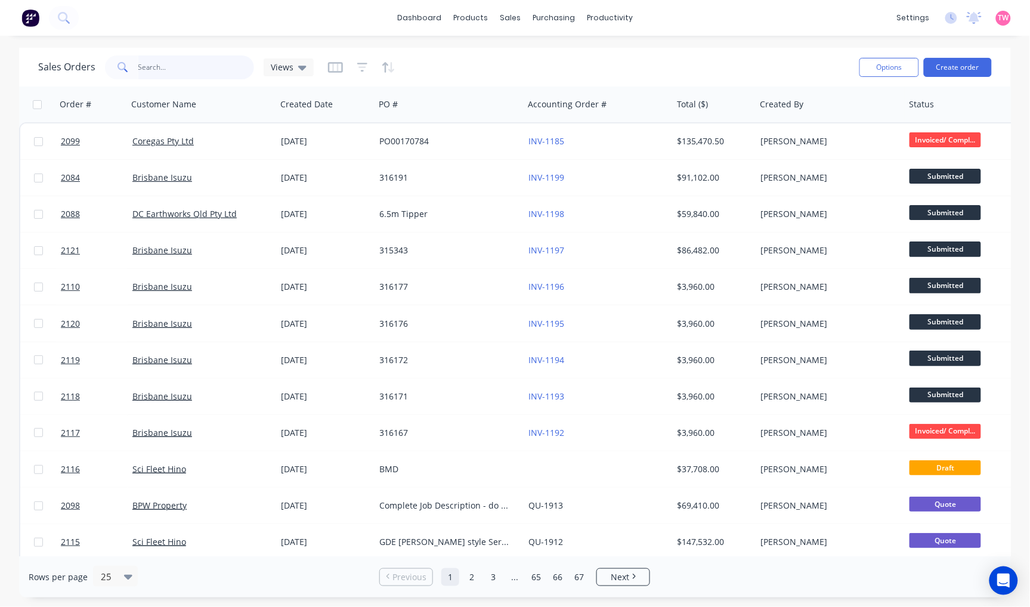
click at [149, 67] on input "text" at bounding box center [196, 67] width 116 height 24
paste input "B91684"
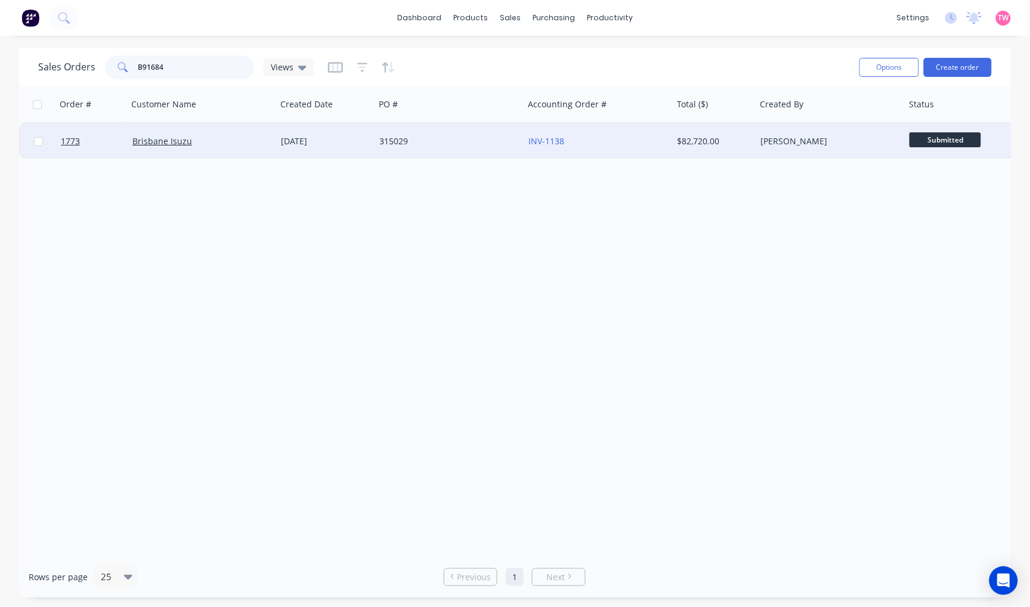
type input "B91684"
click at [224, 140] on div "Brisbane Isuzu" at bounding box center [198, 141] width 132 height 12
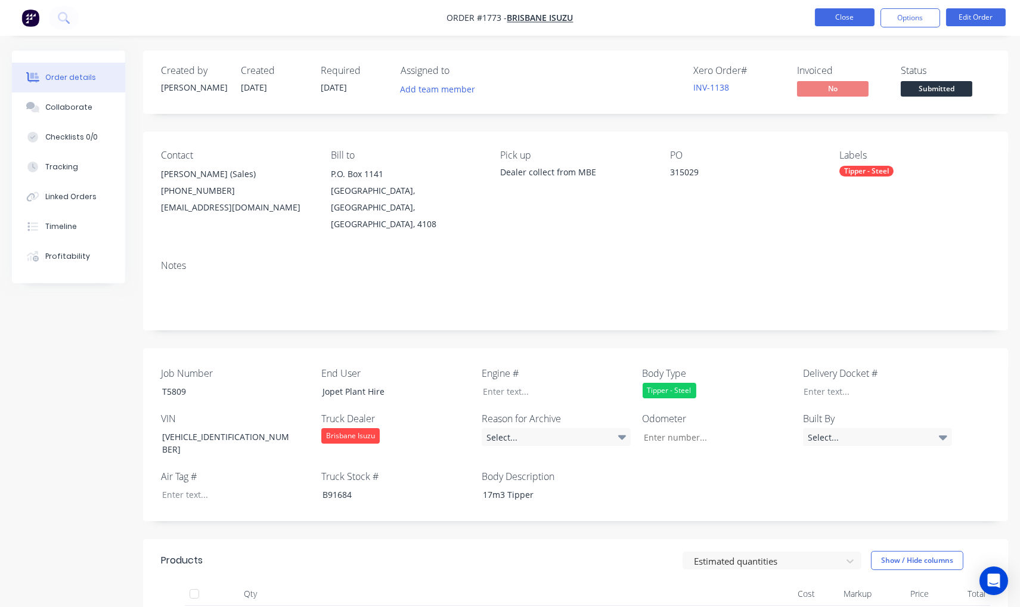
click at [815, 20] on button "Close" at bounding box center [845, 17] width 60 height 18
